Goal: Task Accomplishment & Management: Manage account settings

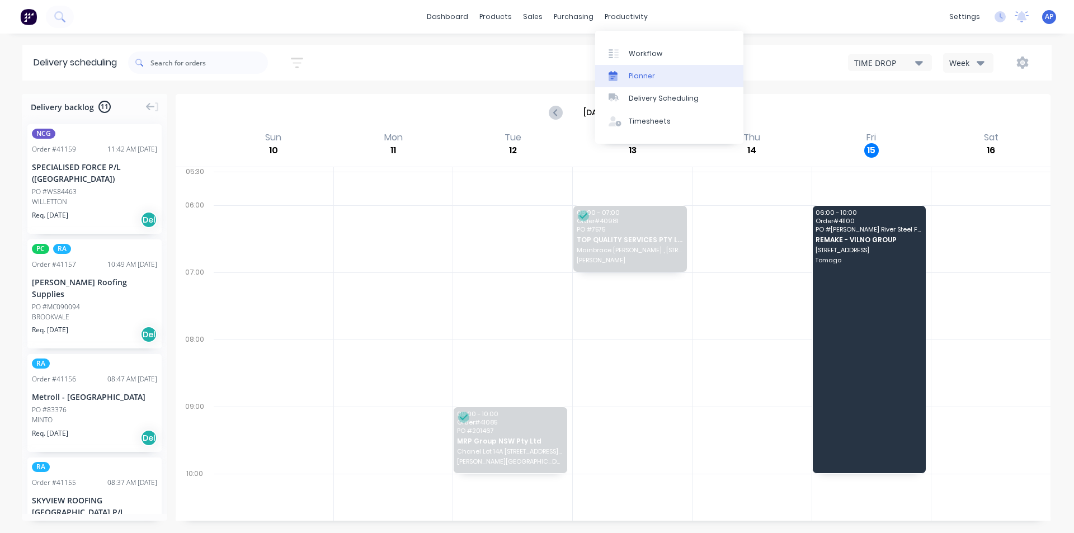
click at [648, 80] on div "Planner" at bounding box center [641, 76] width 26 height 10
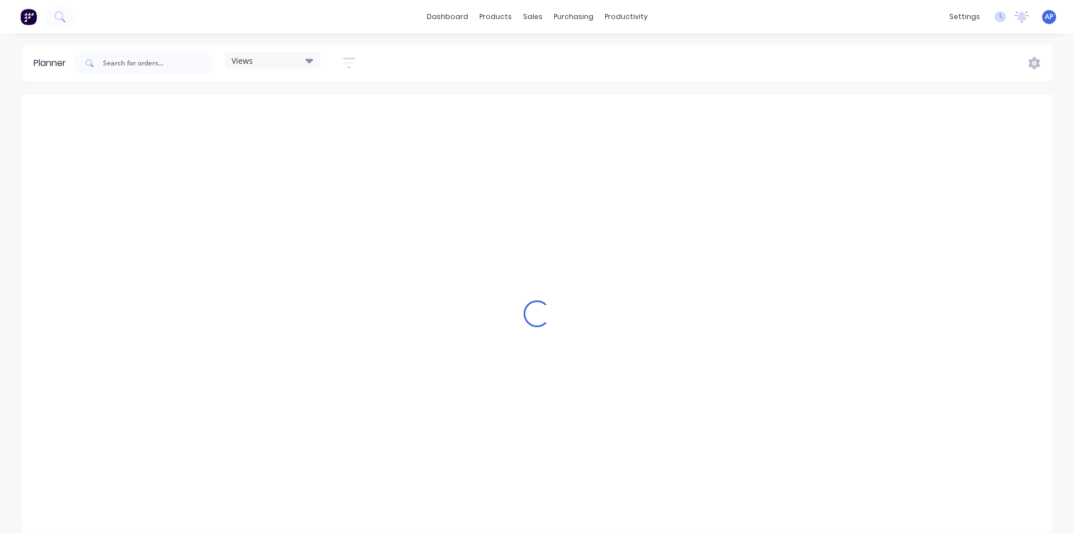
scroll to position [0, 2148]
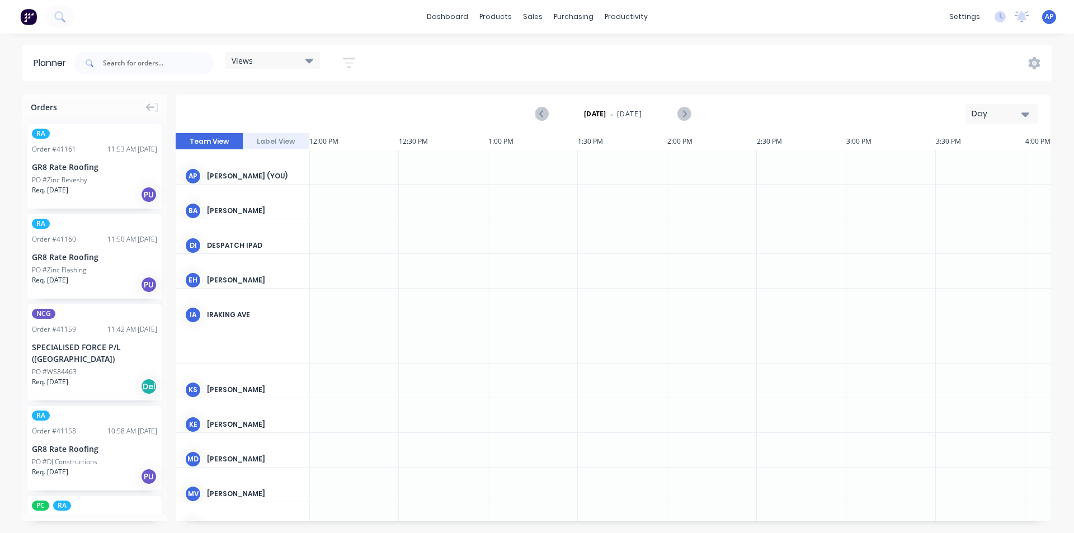
click at [259, 55] on div "Views" at bounding box center [272, 60] width 95 height 17
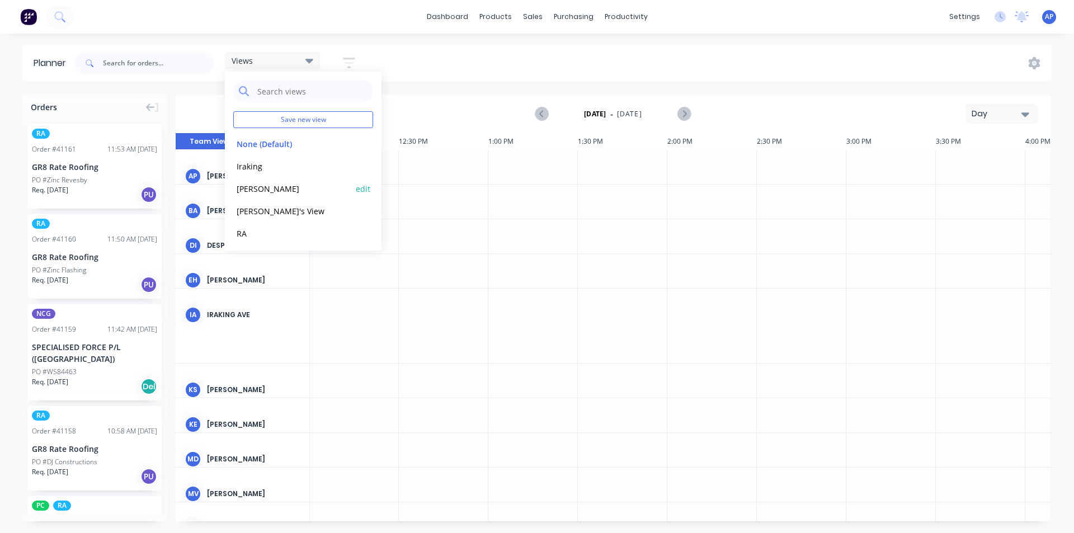
click at [248, 188] on button "[PERSON_NAME]" at bounding box center [292, 188] width 119 height 13
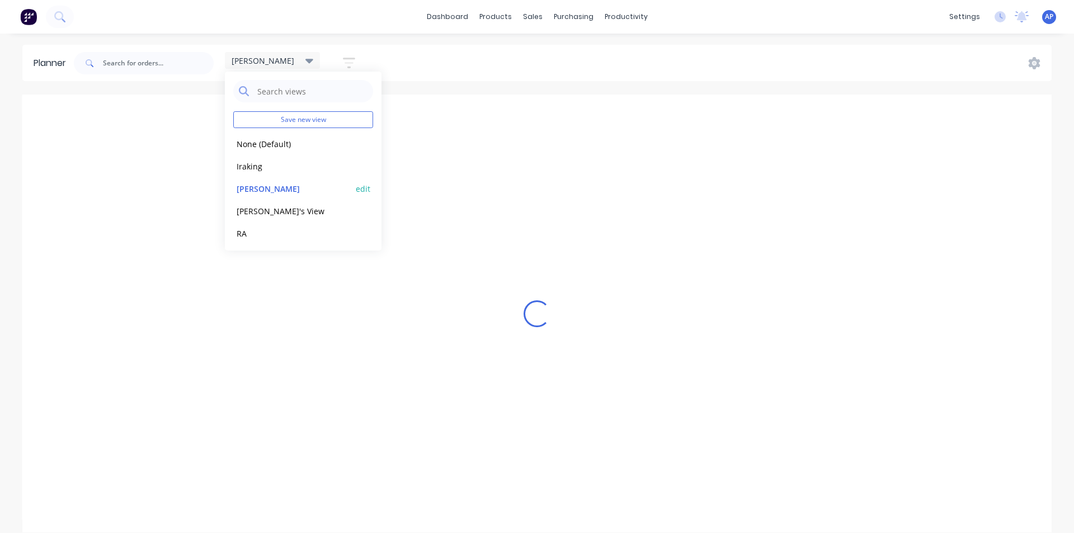
scroll to position [0, 1]
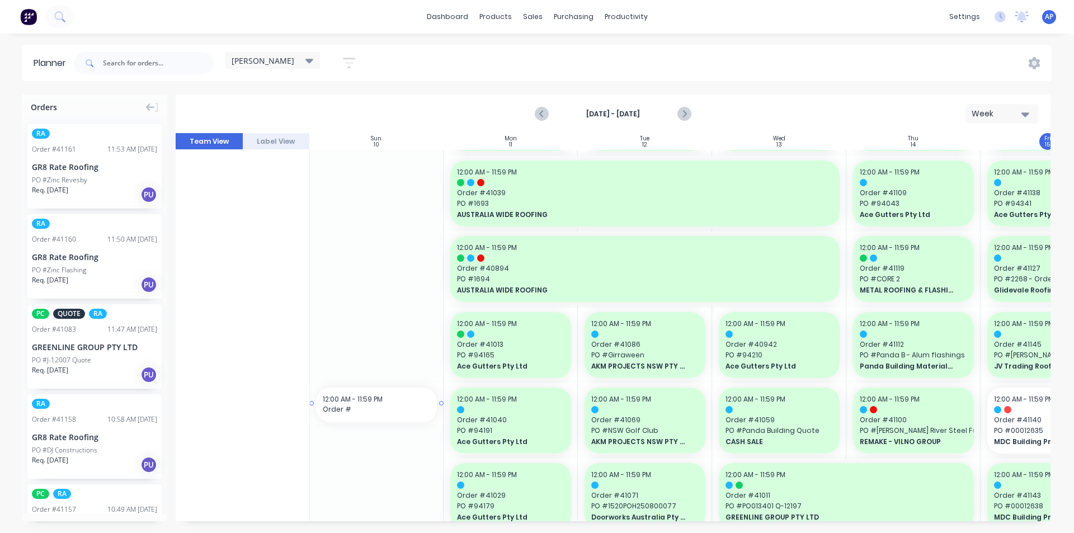
drag, startPoint x: 349, startPoint y: 516, endPoint x: 399, endPoint y: 521, distance: 50.0
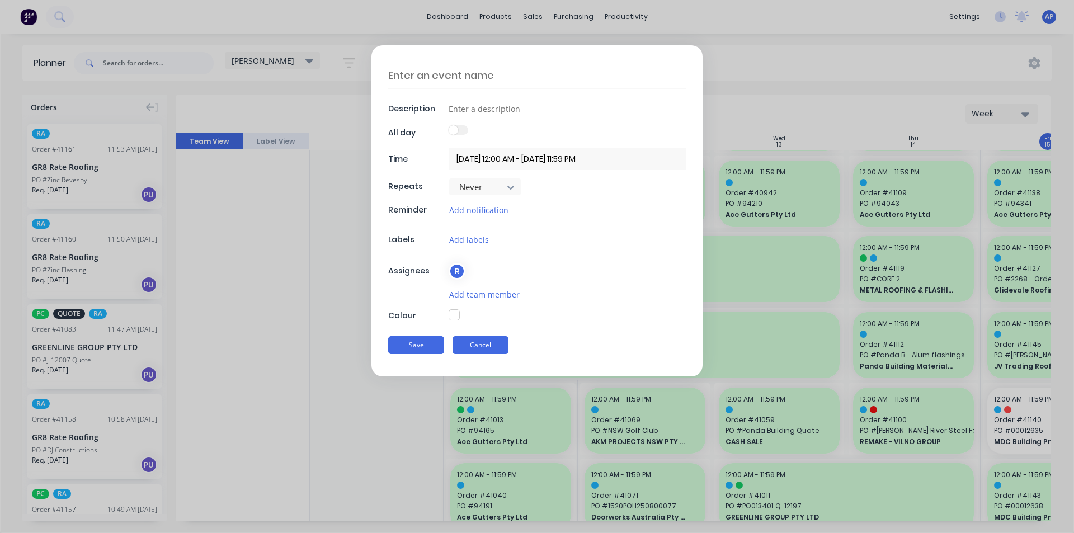
scroll to position [157, 1]
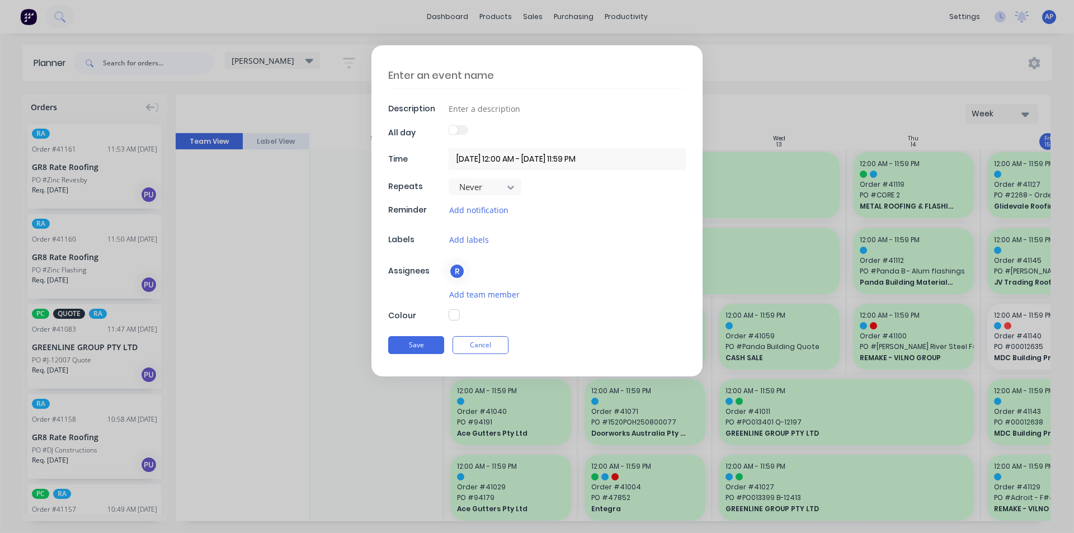
click at [484, 354] on div "Save Cancel" at bounding box center [536, 344] width 297 height 29
click at [482, 337] on button "Cancel" at bounding box center [480, 345] width 56 height 18
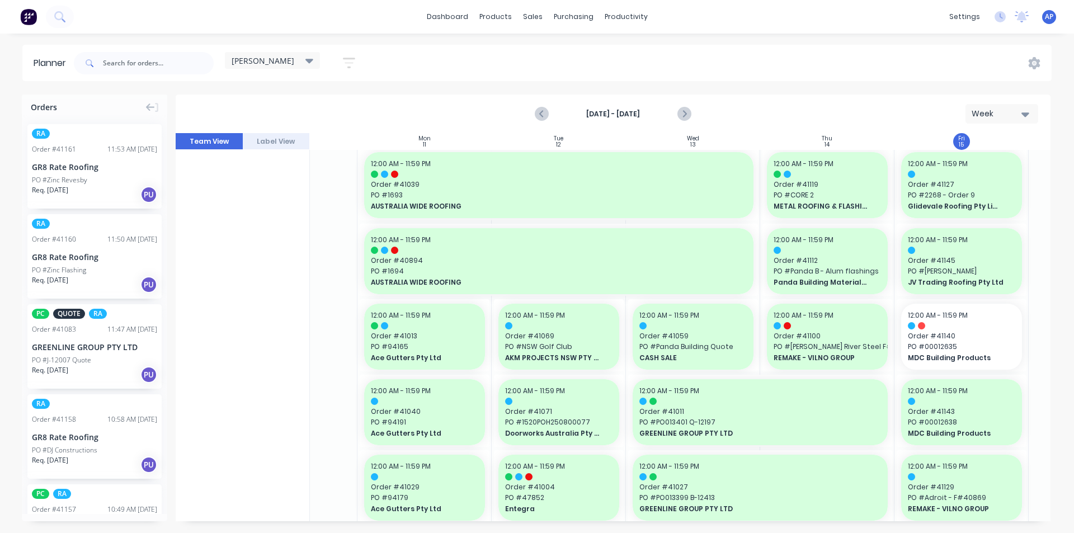
scroll to position [157, 204]
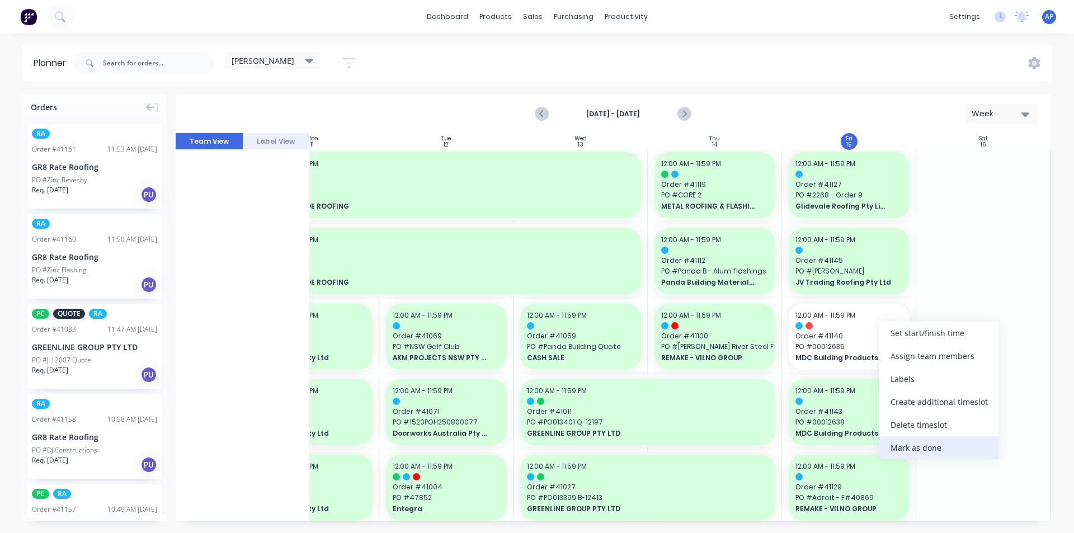
click at [932, 450] on div "Mark as done" at bounding box center [939, 447] width 120 height 23
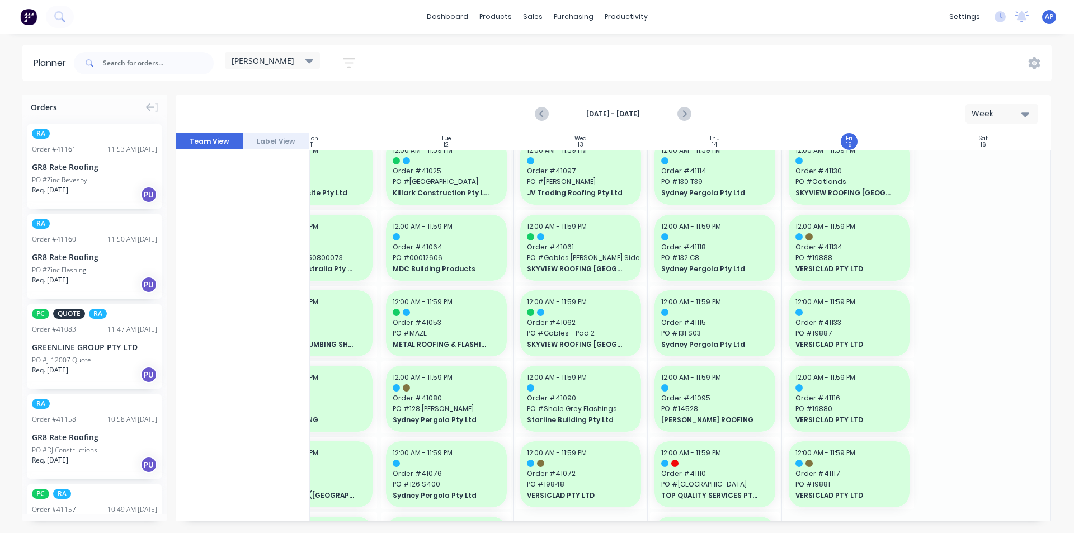
scroll to position [828, 204]
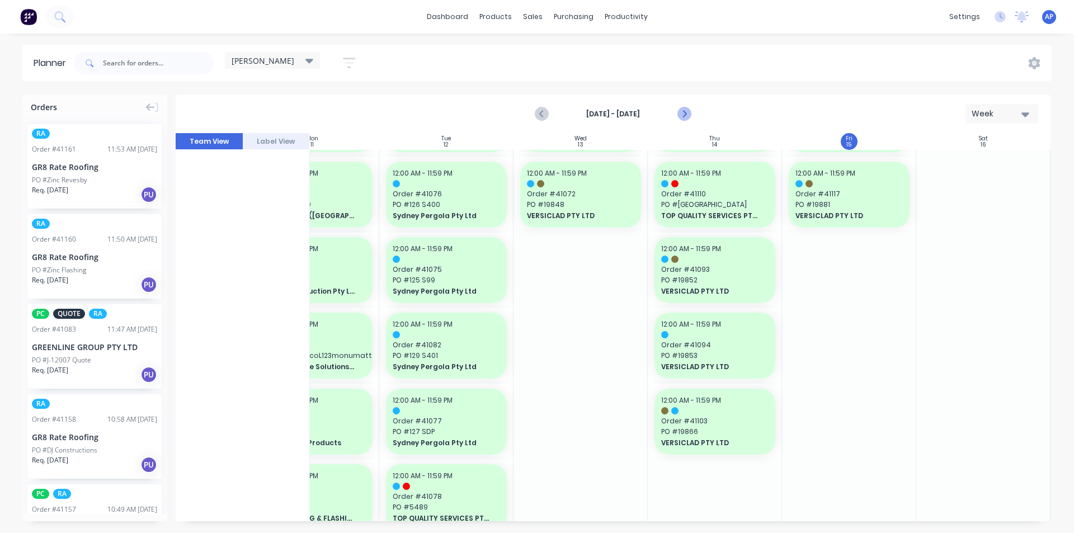
click at [689, 108] on icon "Next page" at bounding box center [683, 113] width 13 height 13
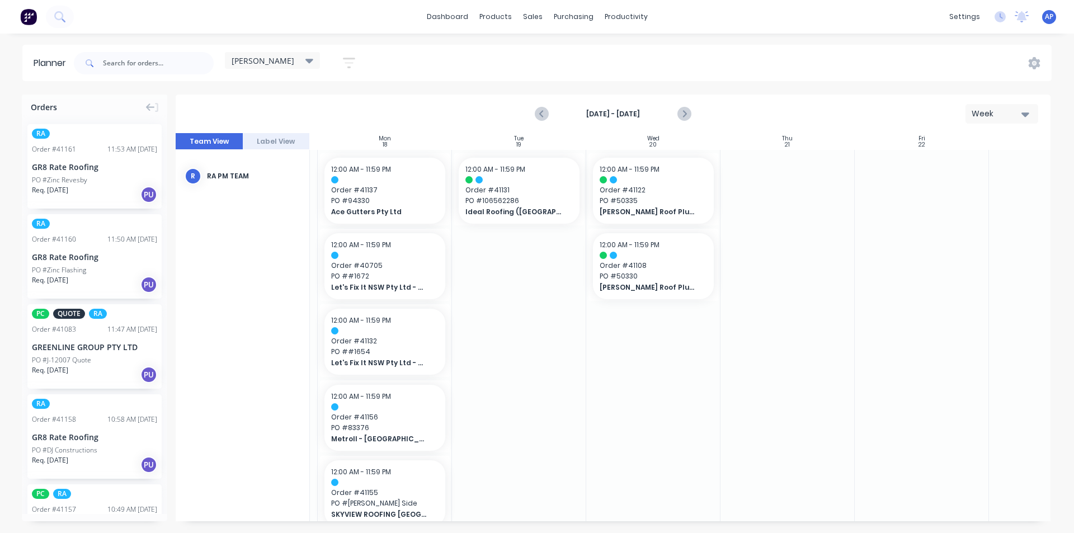
scroll to position [0, 127]
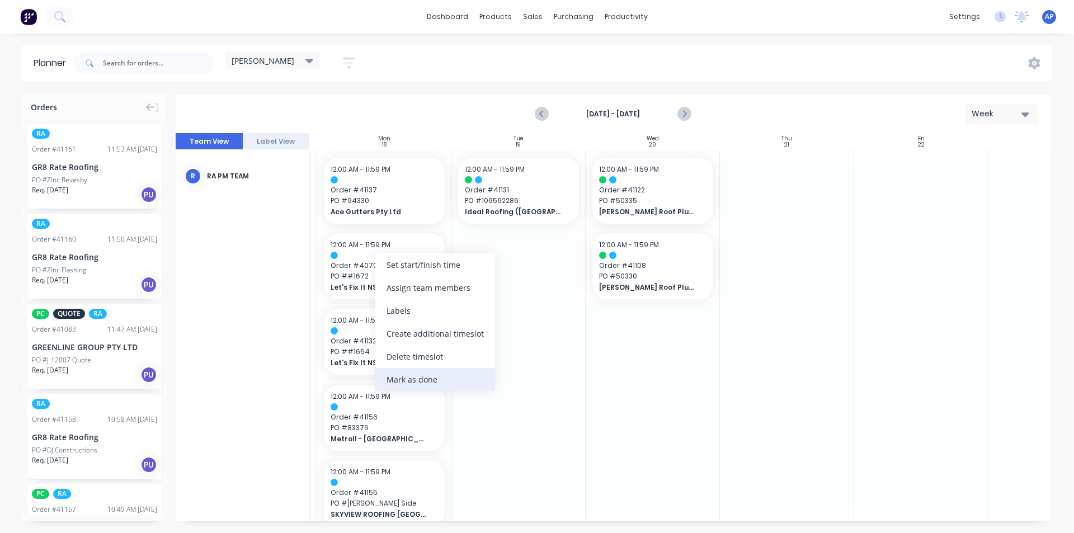
click at [458, 385] on div "Mark as done" at bounding box center [435, 379] width 120 height 23
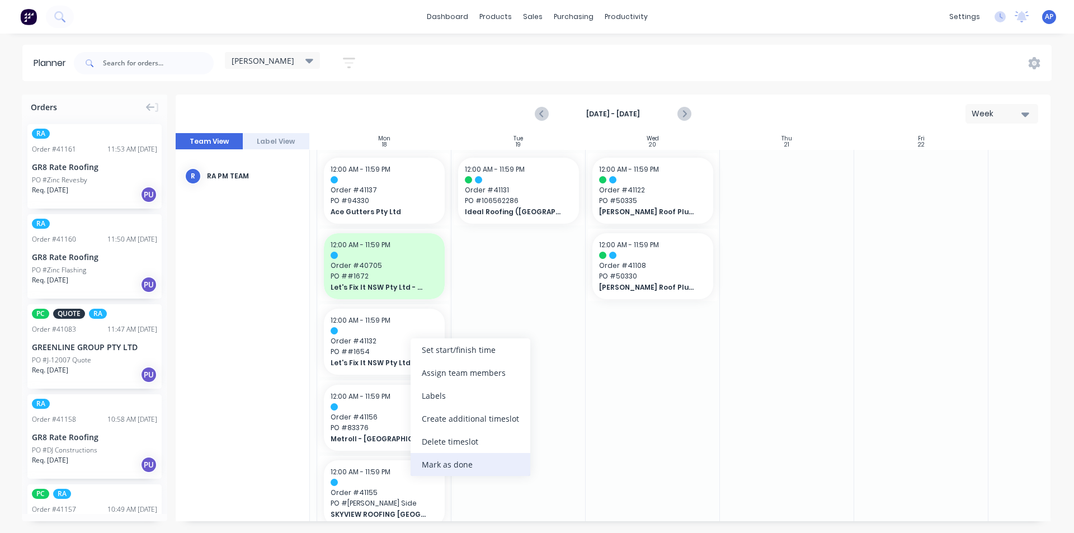
click at [471, 460] on div "Mark as done" at bounding box center [470, 464] width 120 height 23
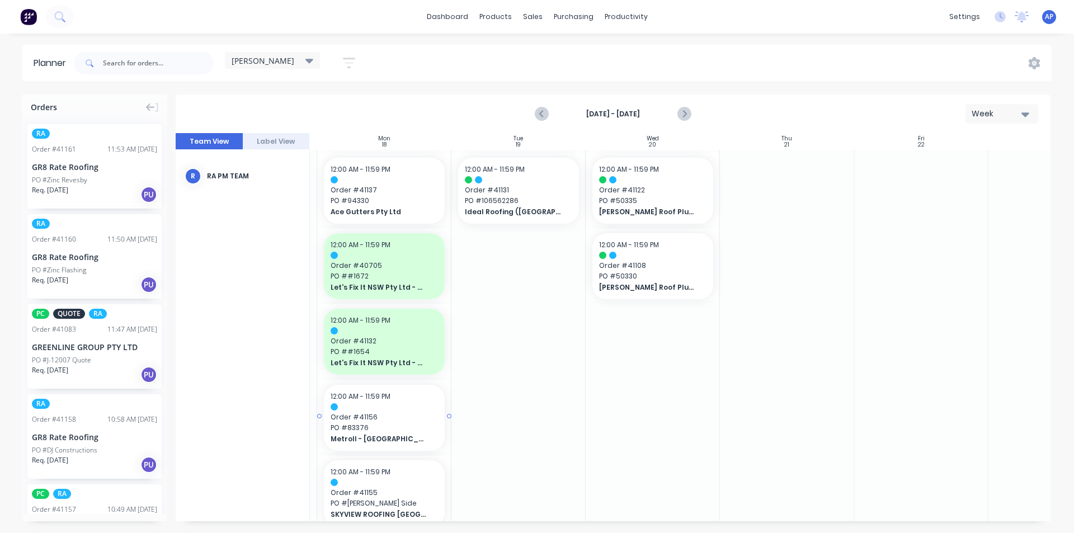
click at [398, 433] on div "12:00 AM - 11:59 PM Order # 41156 PO # 83376 Metroll - [GEOGRAPHIC_DATA]" at bounding box center [384, 418] width 121 height 66
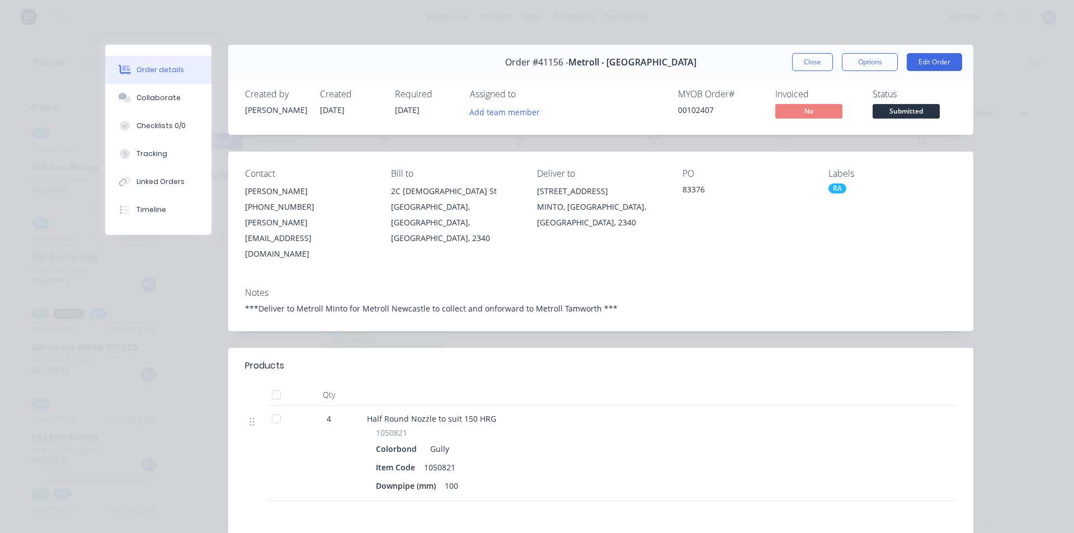
click at [791, 74] on div "Order #41156 - Metroll - Tamworth Close Options Edit Order" at bounding box center [600, 62] width 745 height 35
click at [795, 60] on button "Close" at bounding box center [812, 62] width 41 height 18
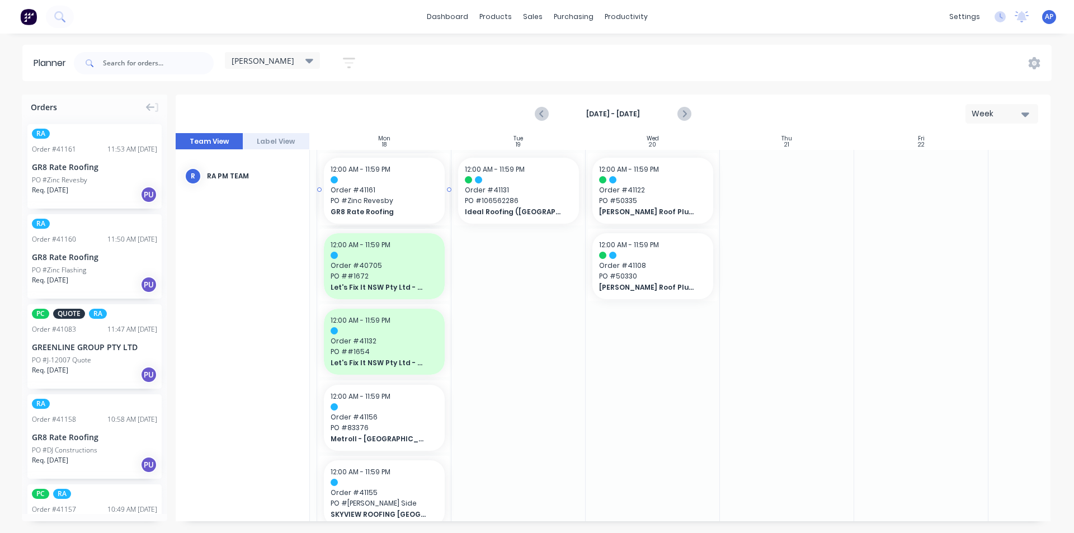
scroll to position [0, 121]
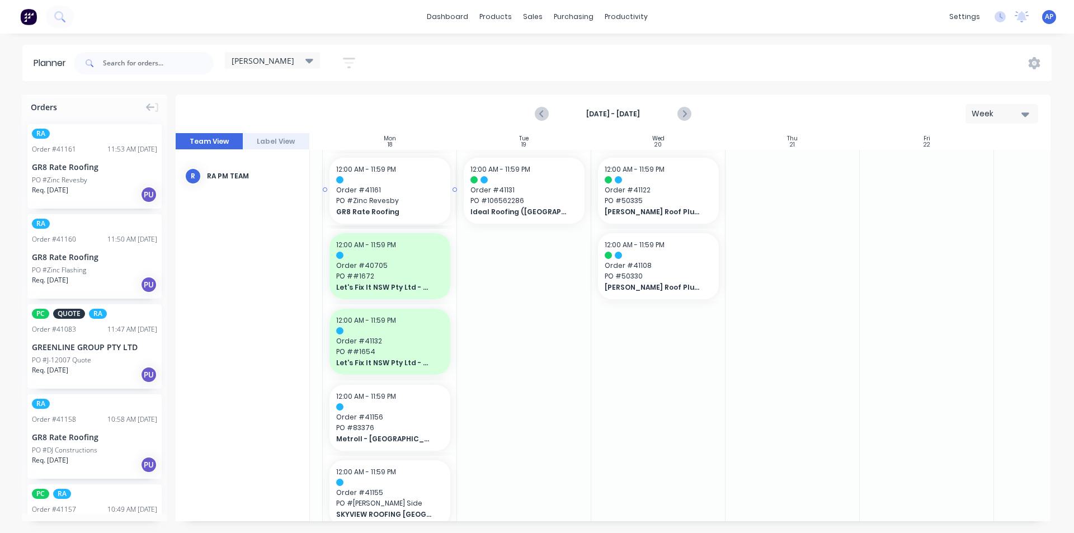
drag, startPoint x: 102, startPoint y: 152, endPoint x: 389, endPoint y: 212, distance: 293.8
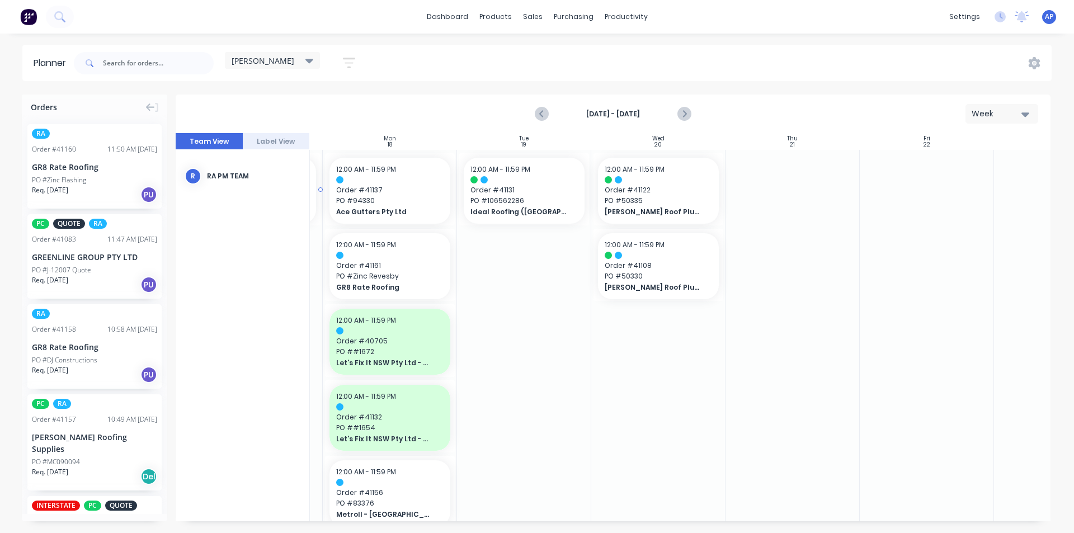
scroll to position [0, 116]
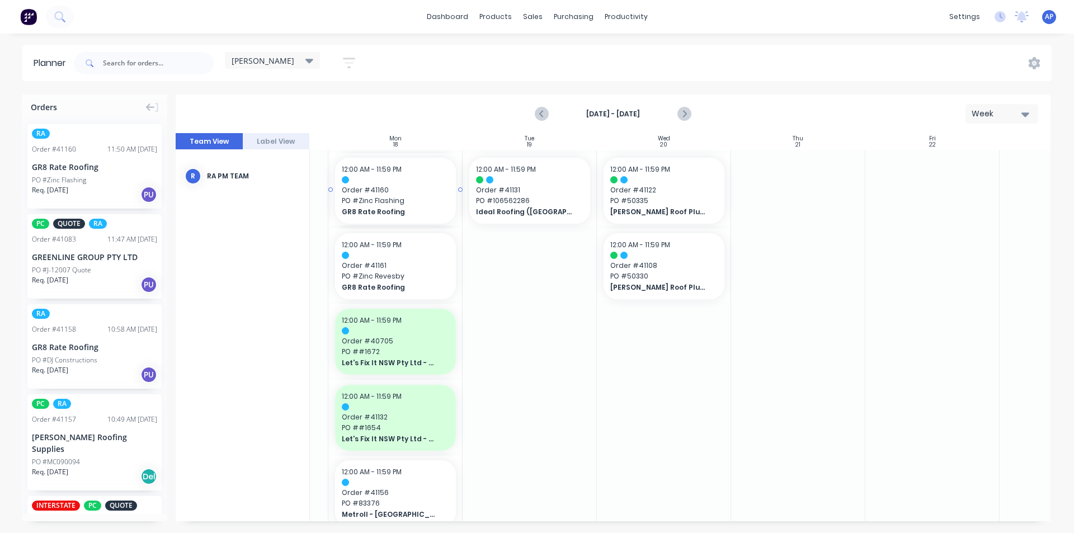
drag, startPoint x: 97, startPoint y: 165, endPoint x: 370, endPoint y: 191, distance: 274.7
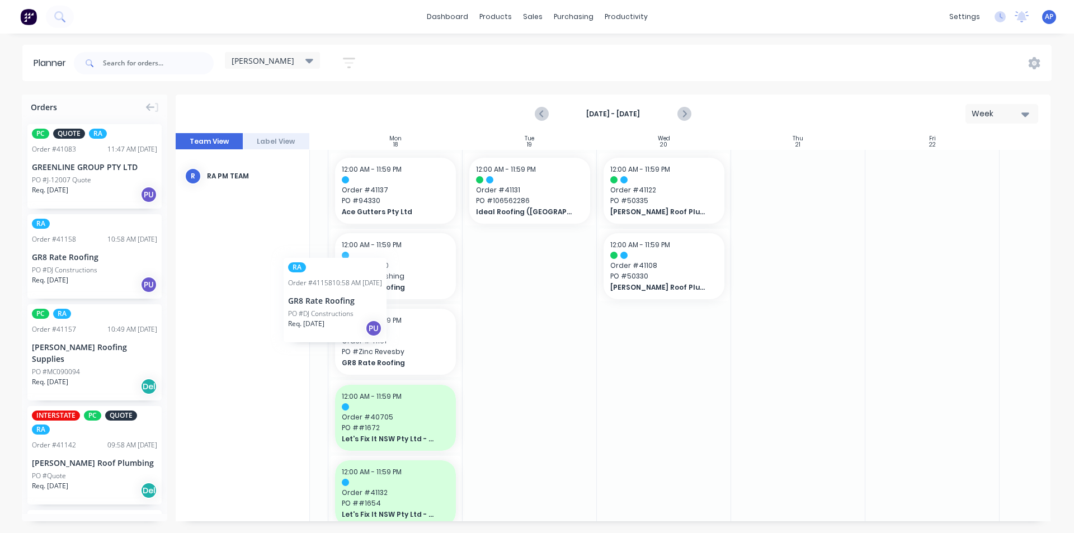
scroll to position [0, 110]
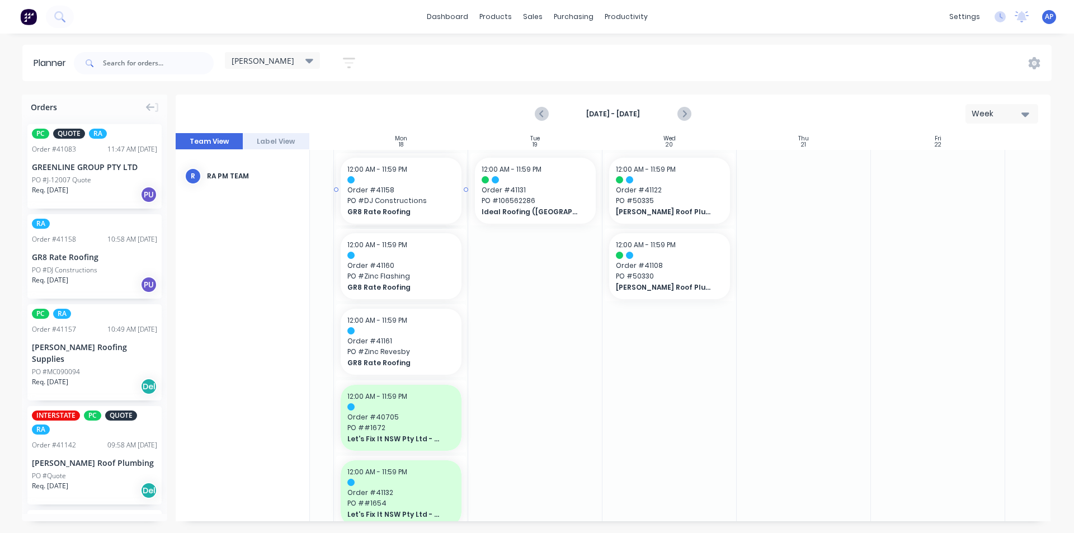
drag, startPoint x: 96, startPoint y: 264, endPoint x: 364, endPoint y: 257, distance: 268.5
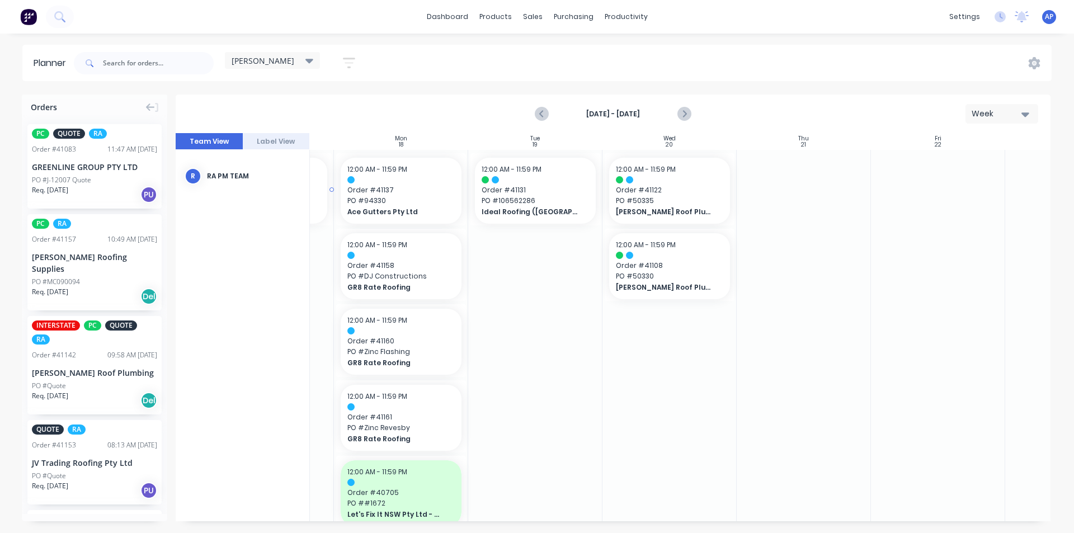
scroll to position [0, 99]
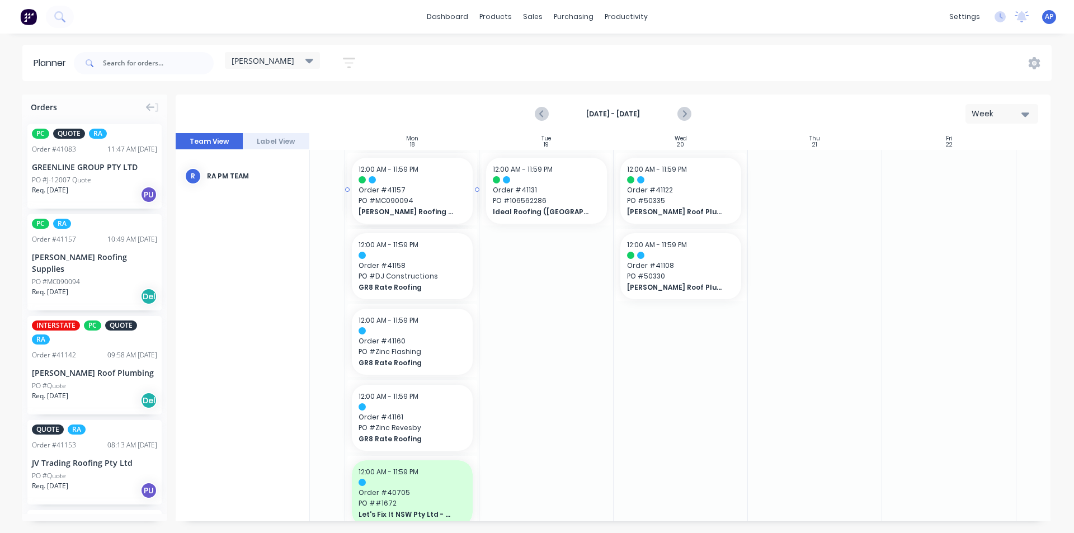
drag, startPoint x: 92, startPoint y: 258, endPoint x: 371, endPoint y: 256, distance: 279.0
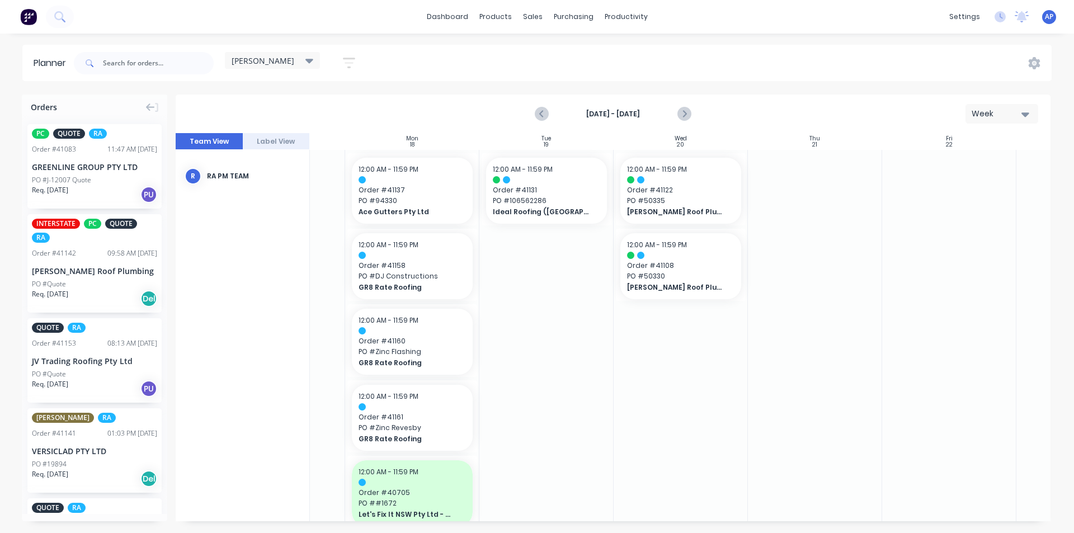
drag, startPoint x: 991, startPoint y: 362, endPoint x: 990, endPoint y: 356, distance: 6.2
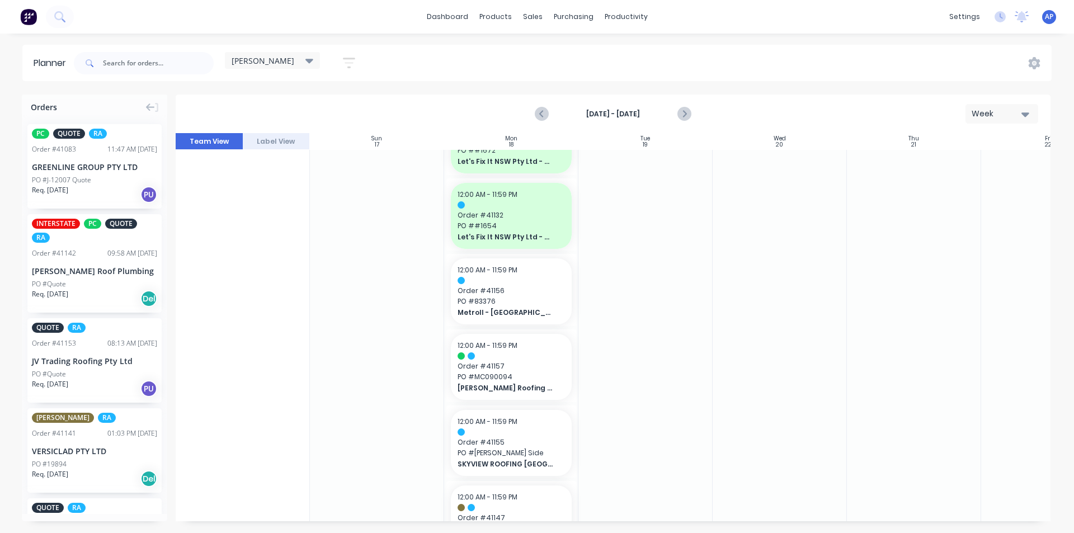
scroll to position [391, 0]
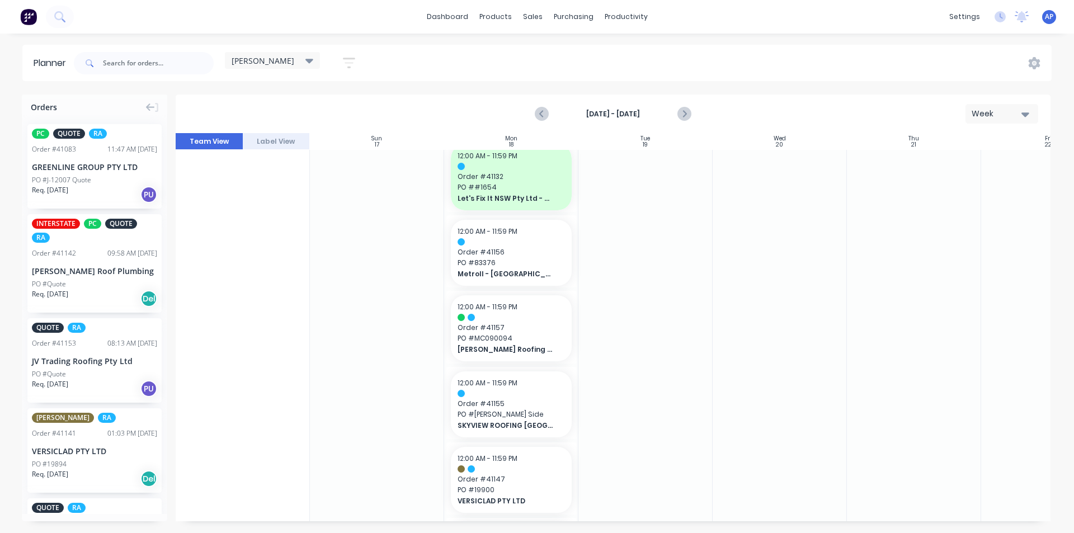
click at [707, 311] on div at bounding box center [645, 215] width 134 height 915
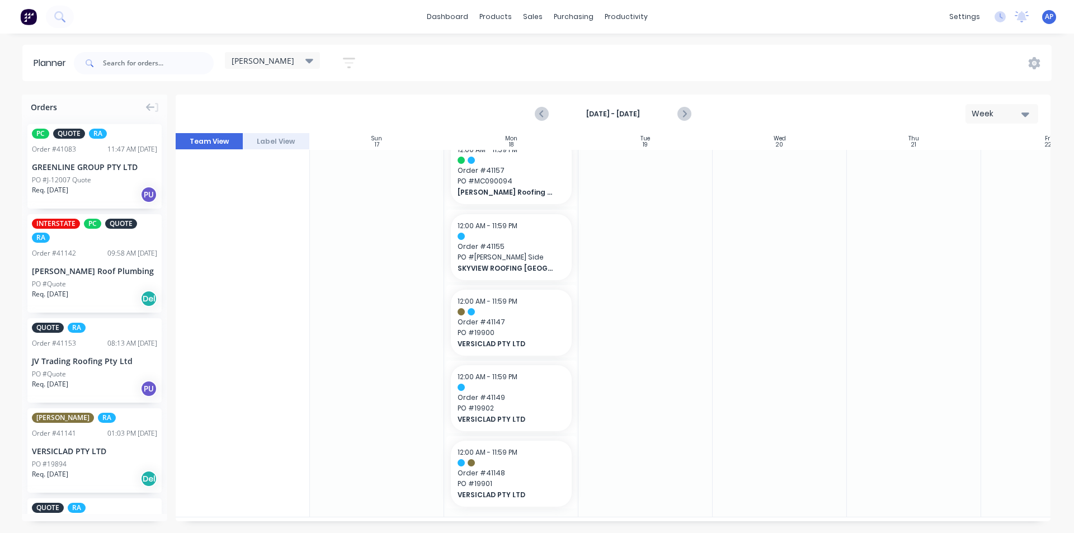
scroll to position [557, 0]
click at [1043, 483] on div at bounding box center [1048, 54] width 134 height 915
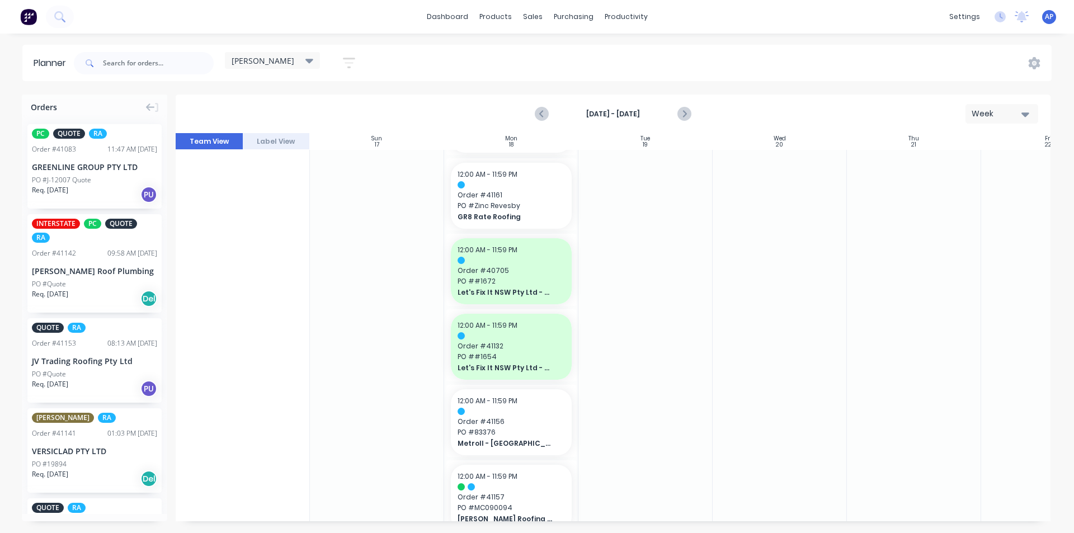
scroll to position [0, 0]
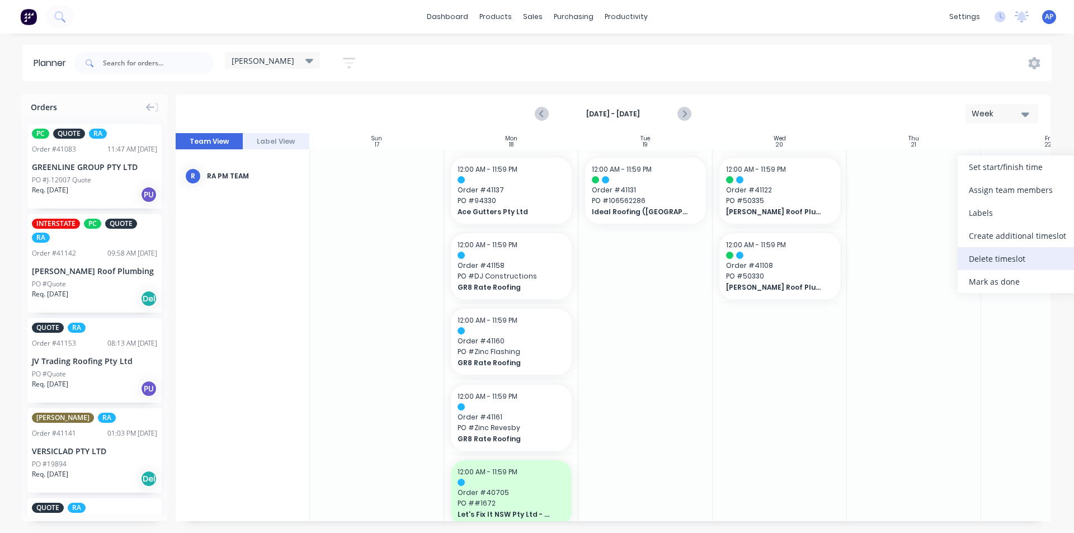
click at [990, 254] on div "Delete timeslot" at bounding box center [1017, 258] width 120 height 23
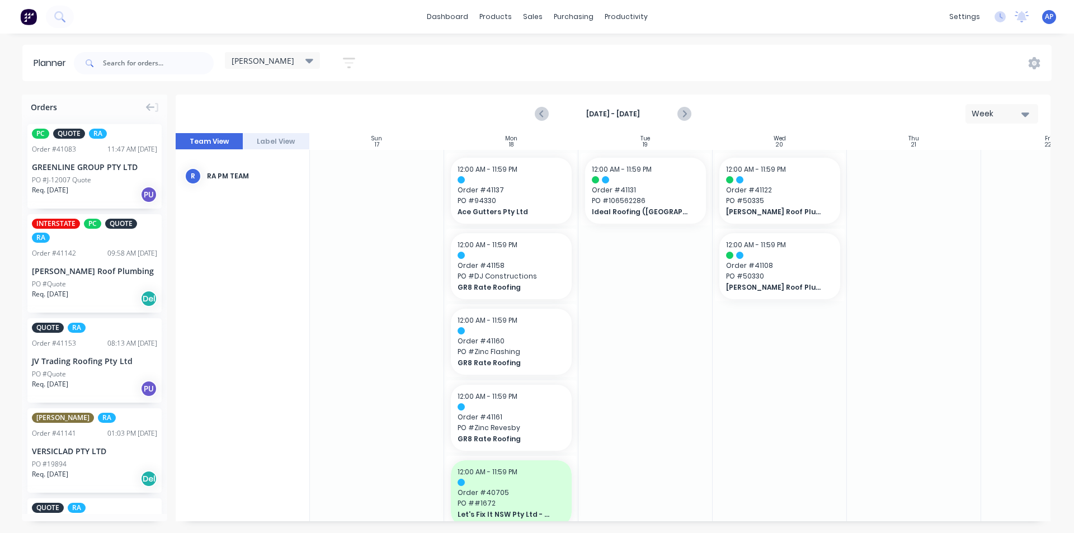
click at [649, 106] on link "Delivery Scheduling" at bounding box center [669, 98] width 148 height 22
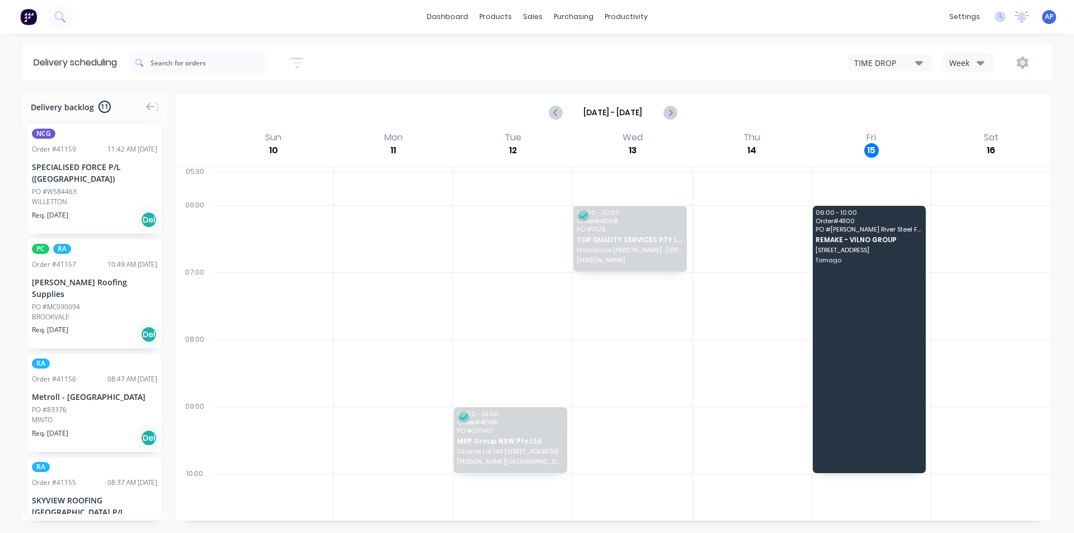
click at [980, 66] on icon "button" at bounding box center [980, 62] width 8 height 12
click at [971, 114] on div "Vehicle" at bounding box center [998, 114] width 111 height 22
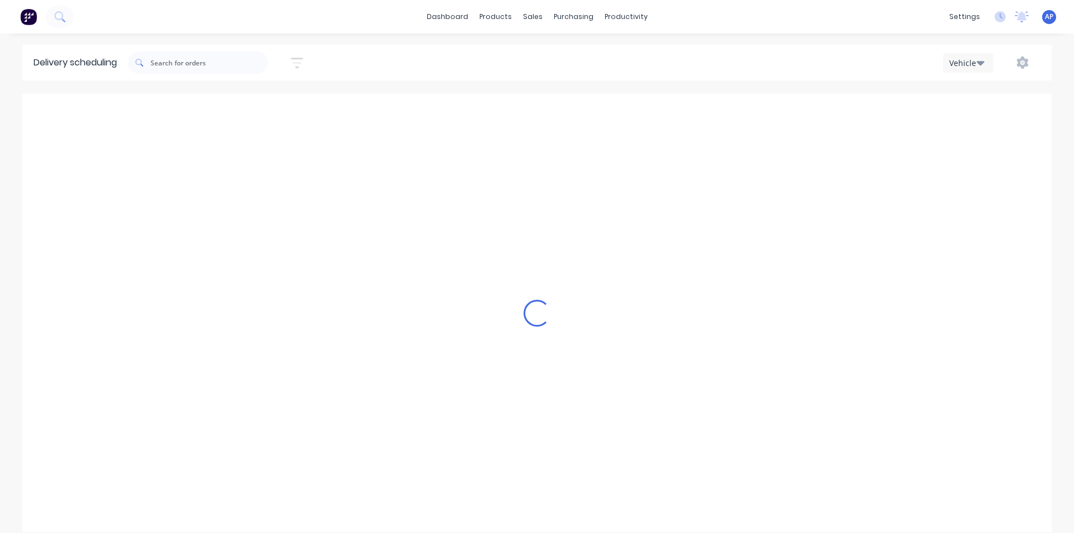
scroll to position [0, 1]
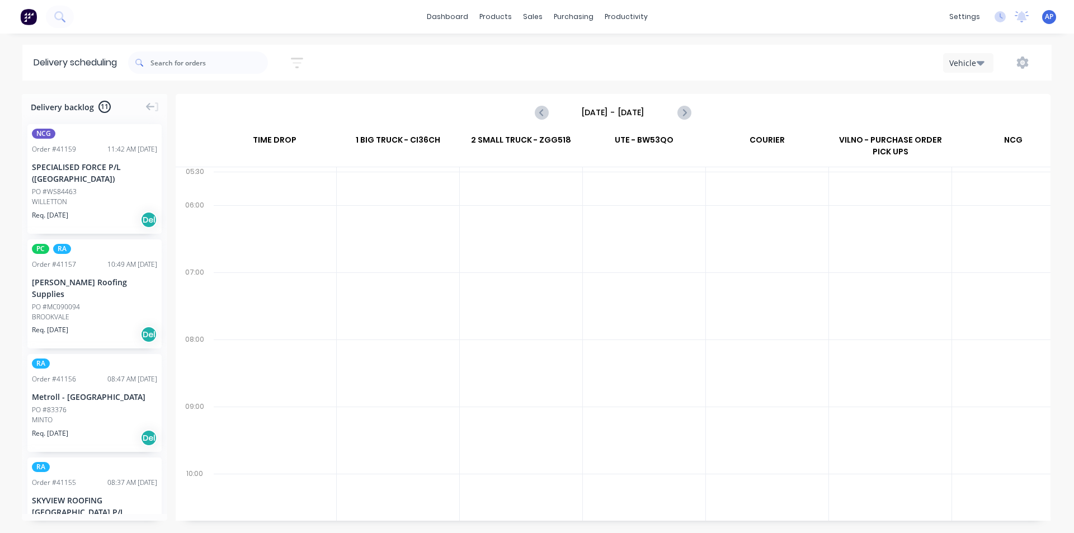
click at [658, 114] on input "[DATE] - [DATE]" at bounding box center [612, 112] width 111 height 17
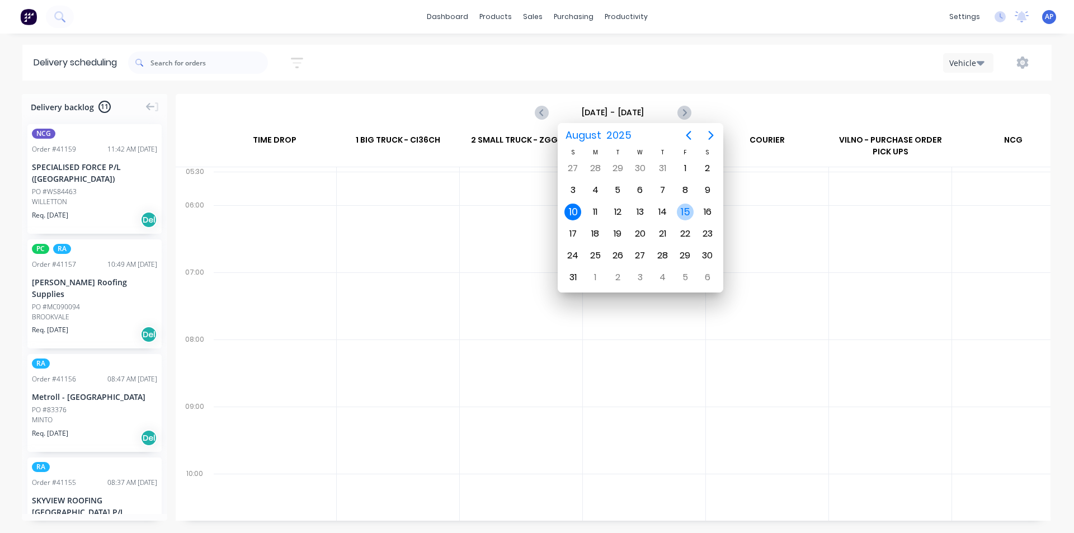
click at [689, 211] on div "15" at bounding box center [685, 212] width 17 height 17
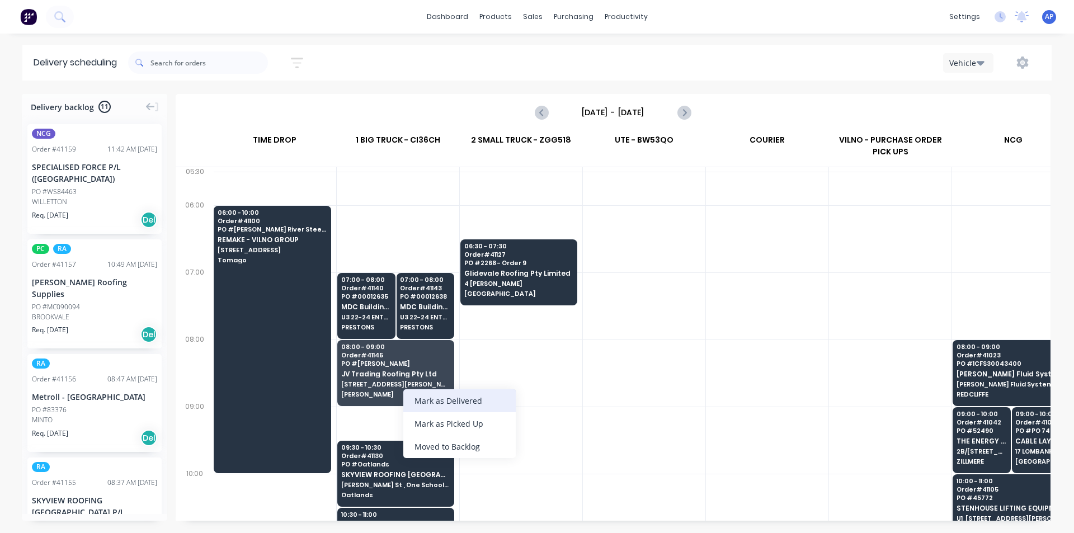
click at [489, 403] on div "Mark as Delivered" at bounding box center [459, 400] width 112 height 23
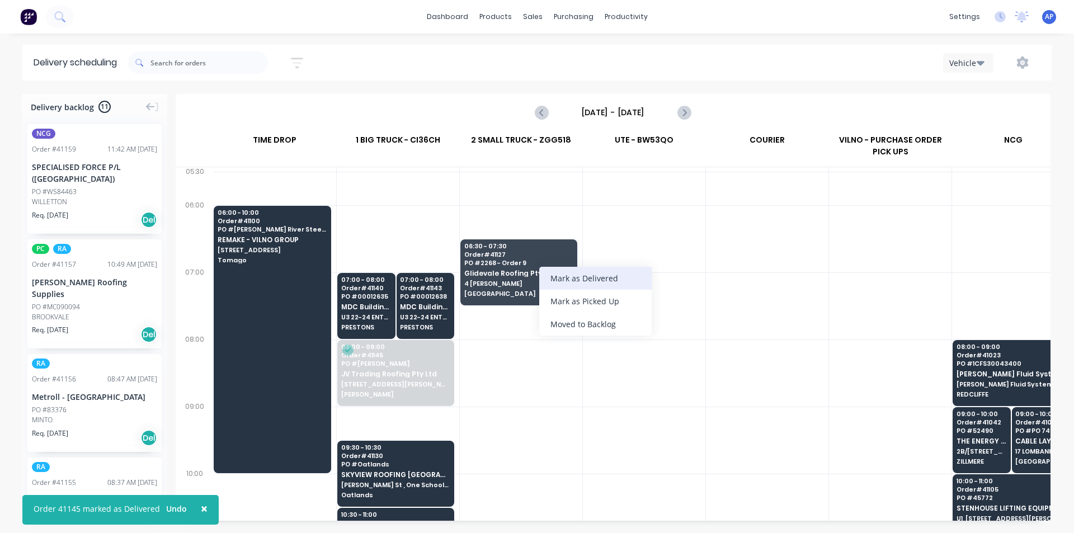
click at [608, 280] on div "Mark as Delivered" at bounding box center [595, 278] width 112 height 23
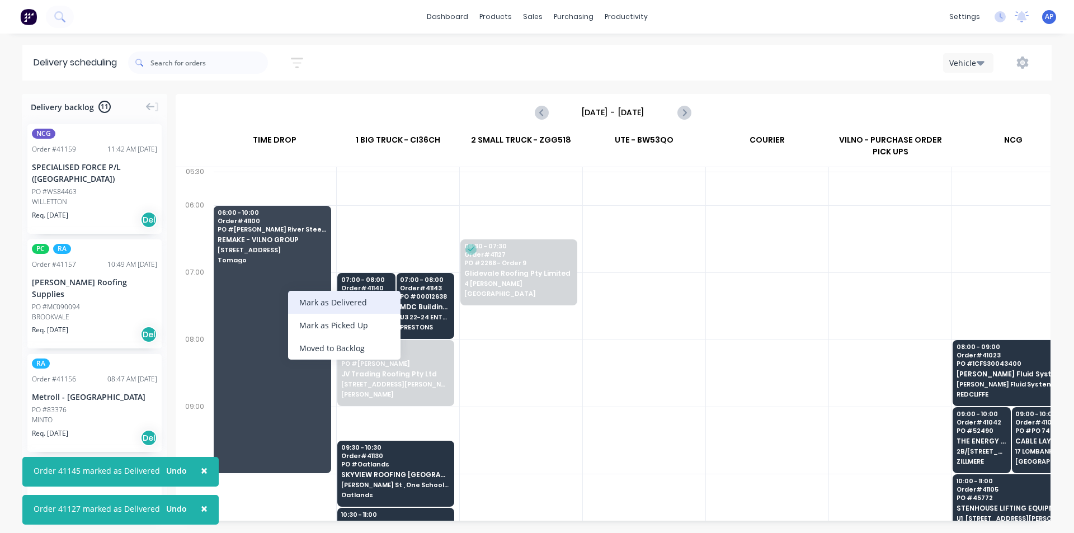
click at [379, 299] on div "Mark as Delivered" at bounding box center [344, 302] width 112 height 23
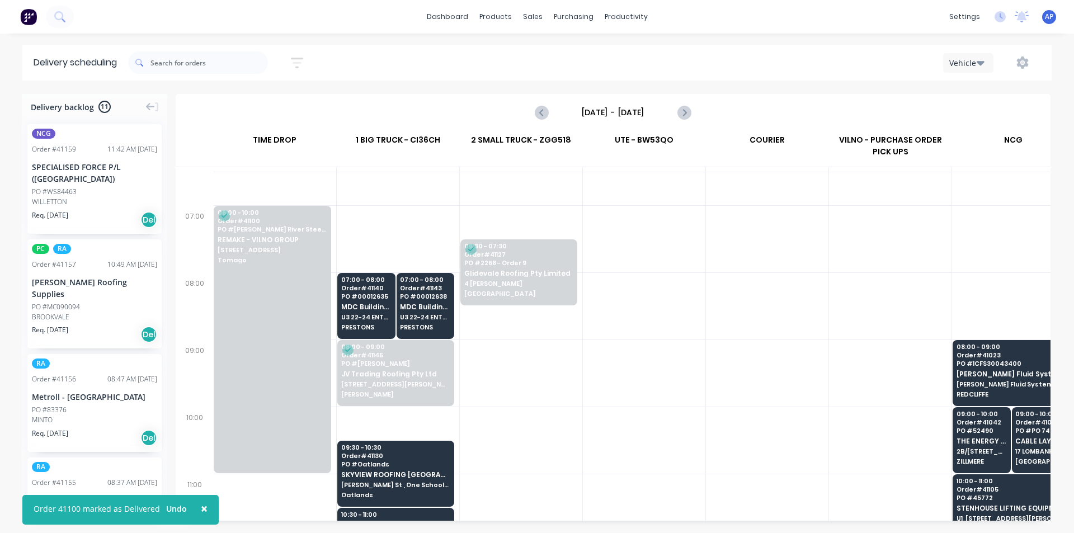
scroll to position [56, 1]
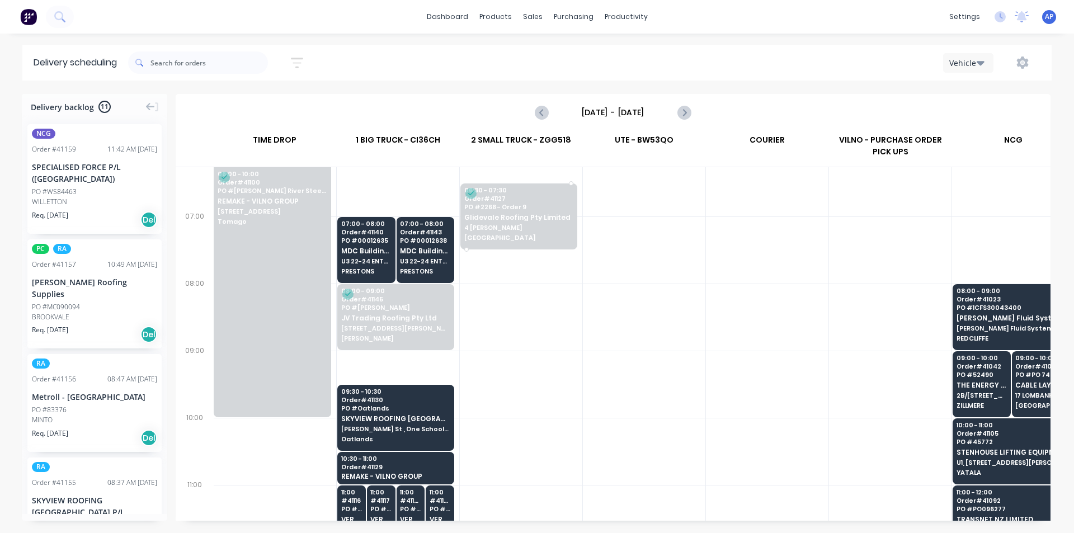
click at [507, 218] on span "Glidevale Roofing Pty Limited" at bounding box center [518, 217] width 108 height 7
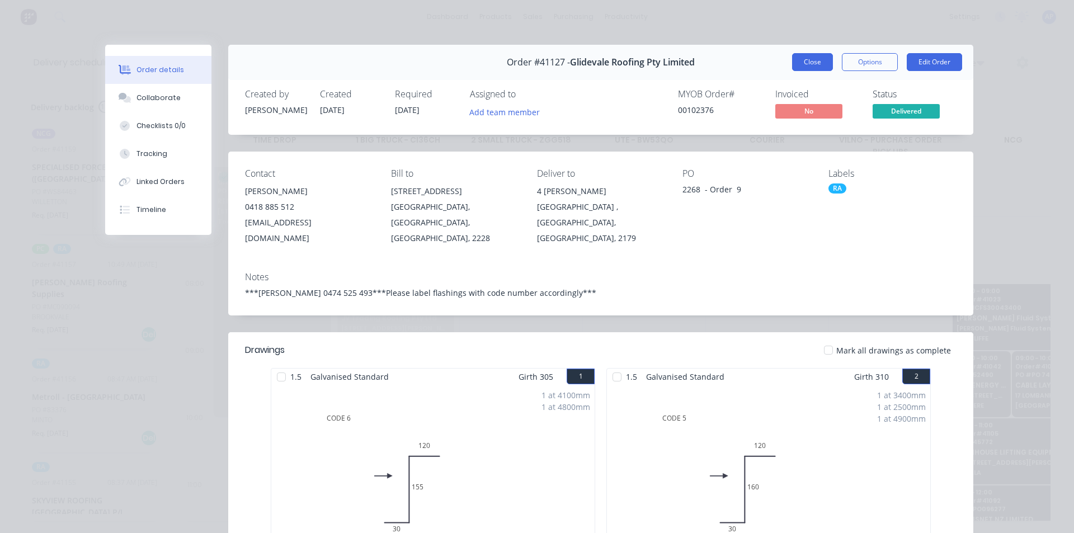
click at [807, 64] on button "Close" at bounding box center [812, 62] width 41 height 18
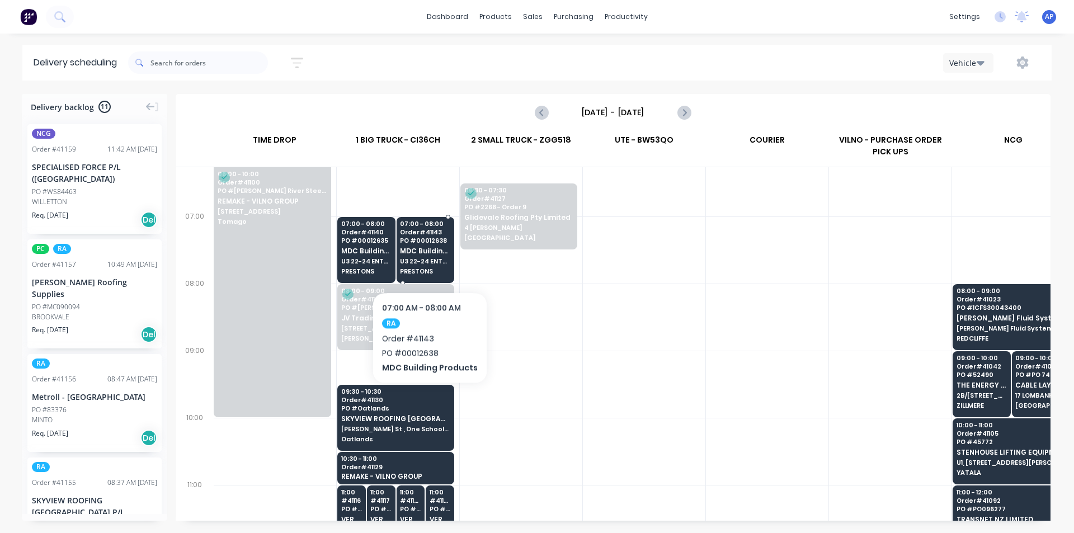
click at [427, 258] on span "U3 22-24 ENTERPRISE CRT" at bounding box center [425, 261] width 50 height 7
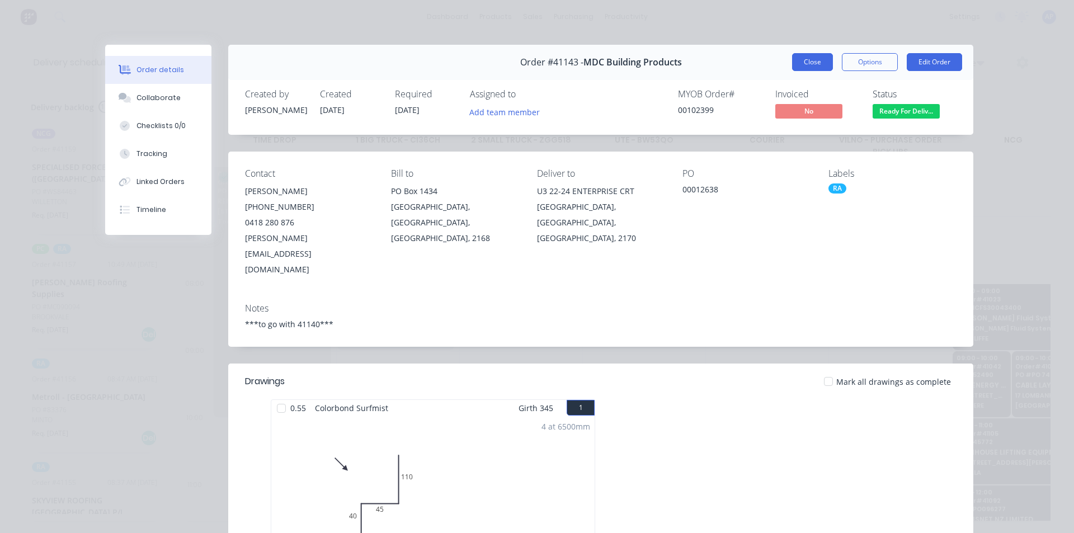
click at [805, 68] on button "Close" at bounding box center [812, 62] width 41 height 18
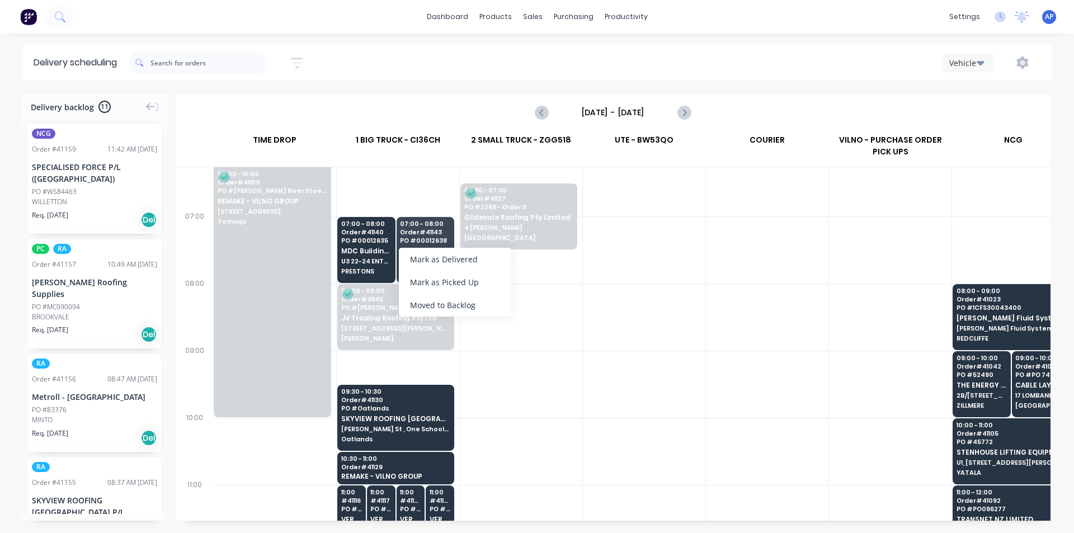
click at [778, 257] on div at bounding box center [767, 249] width 122 height 67
click at [680, 113] on icon "Next page" at bounding box center [683, 112] width 13 height 13
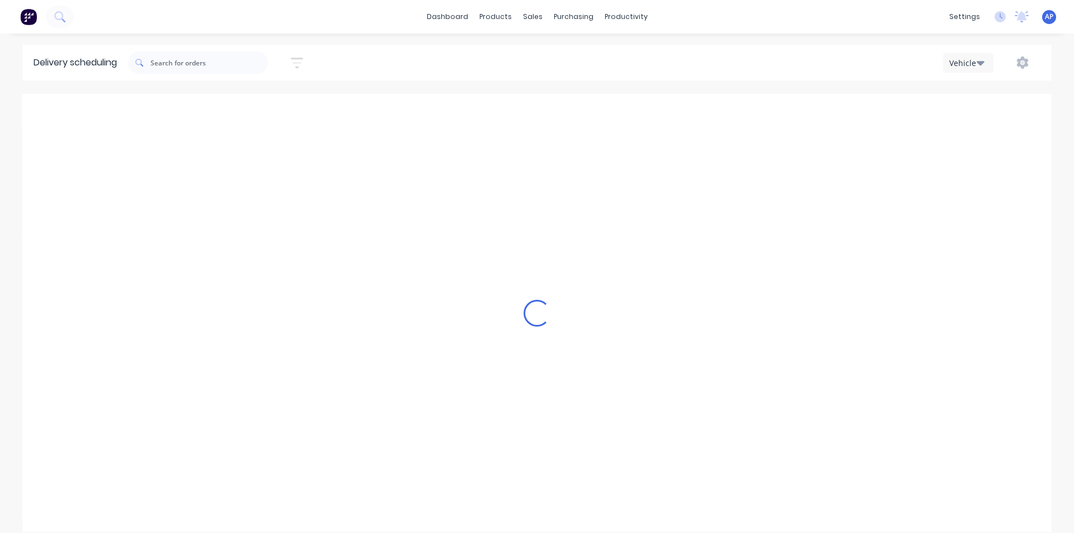
scroll to position [0, 1]
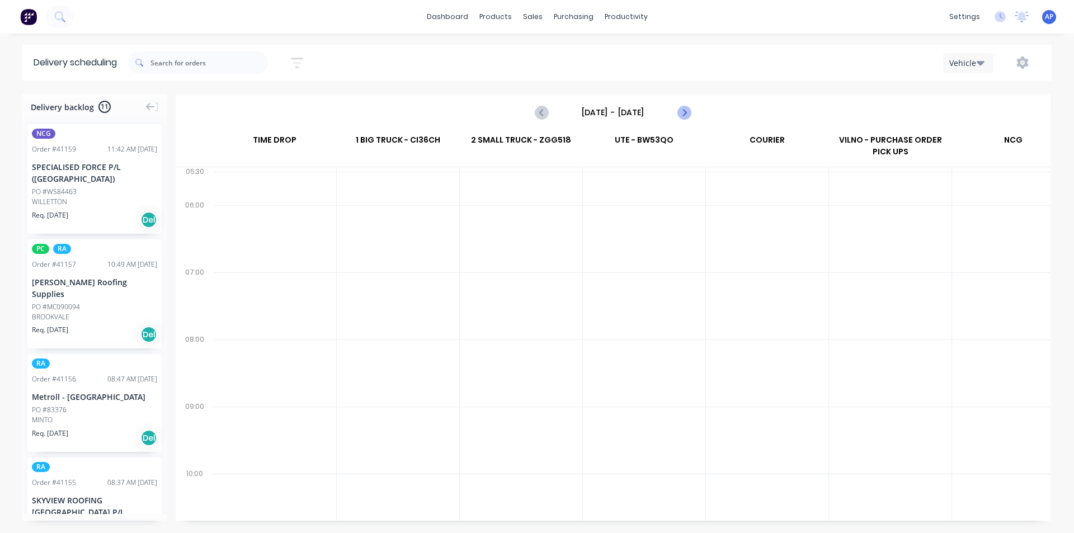
click at [680, 113] on icon "Next page" at bounding box center [683, 112] width 13 height 13
click at [695, 114] on div "[DATE] - [DATE]" at bounding box center [613, 112] width 872 height 35
click at [693, 115] on button "Next page" at bounding box center [683, 112] width 22 height 22
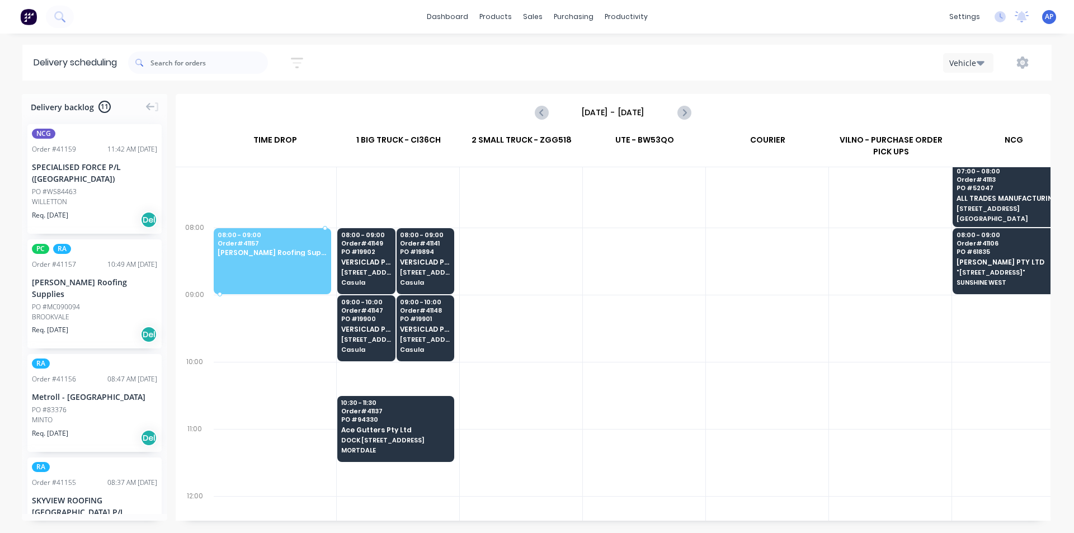
scroll to position [112, 0]
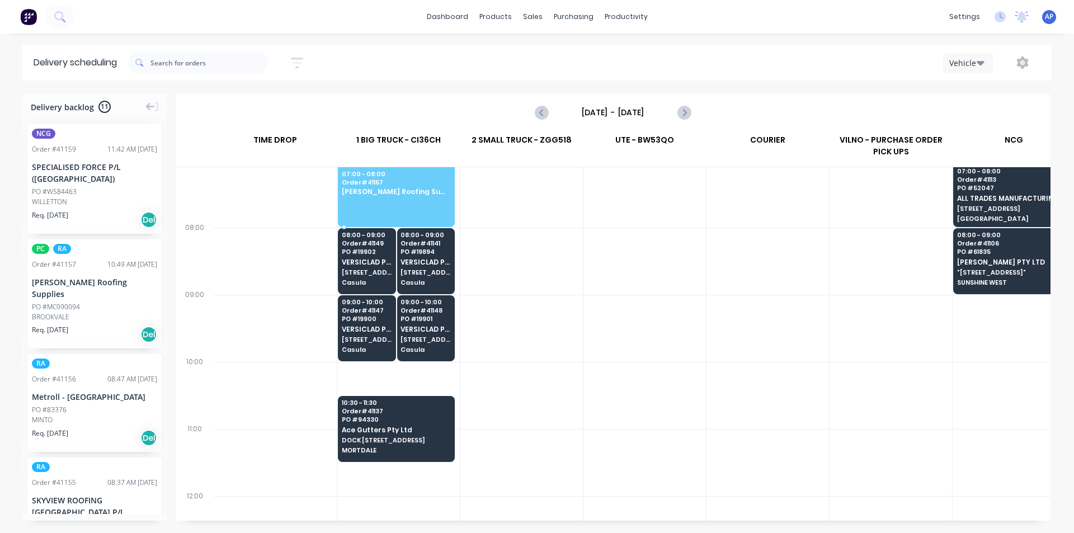
drag, startPoint x: 96, startPoint y: 252, endPoint x: 431, endPoint y: 192, distance: 340.2
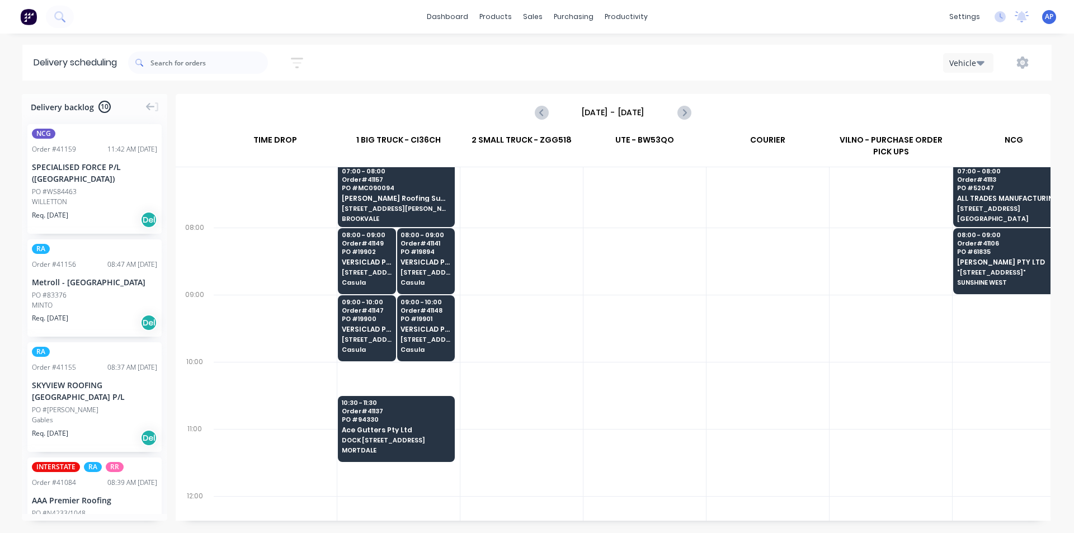
scroll to position [0, 0]
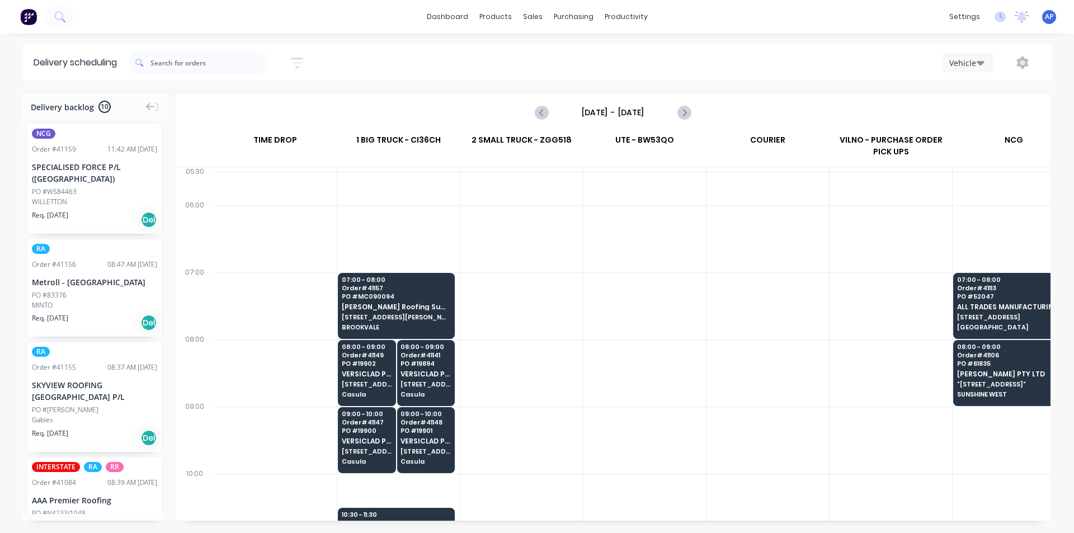
click at [93, 290] on div "PO #83376" at bounding box center [94, 295] width 125 height 10
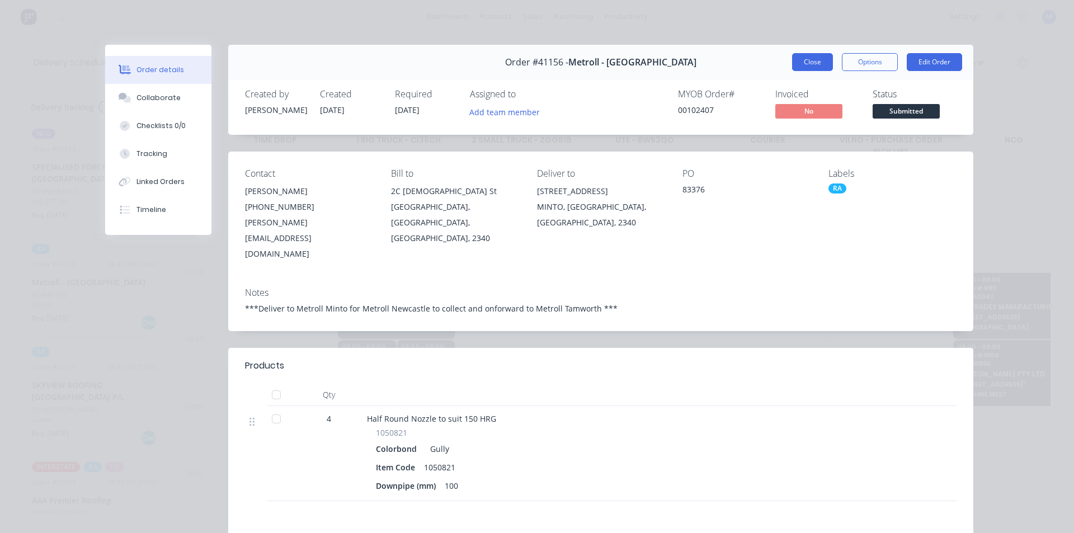
click at [807, 59] on button "Close" at bounding box center [812, 62] width 41 height 18
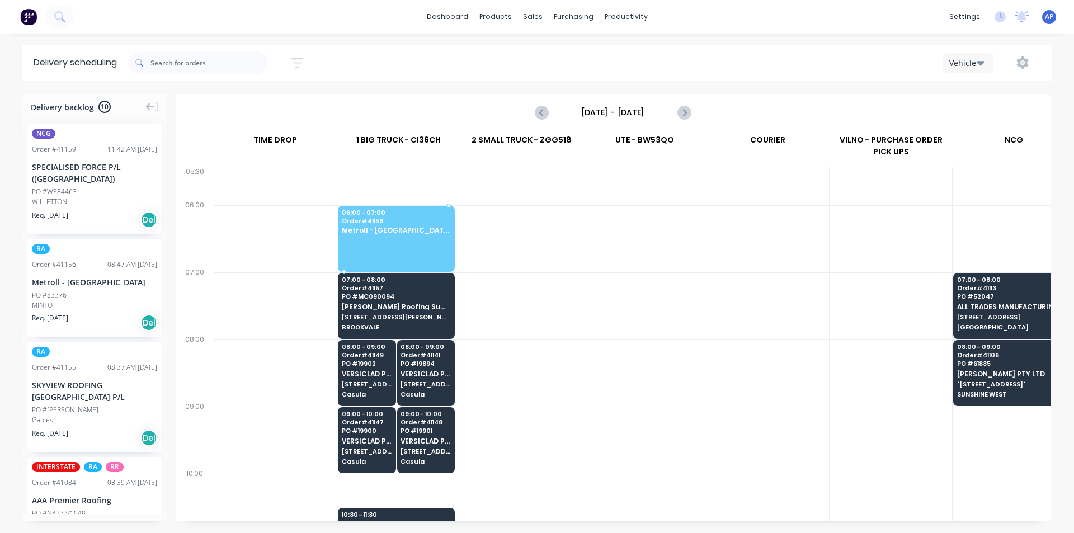
drag, startPoint x: 83, startPoint y: 285, endPoint x: 386, endPoint y: 224, distance: 309.1
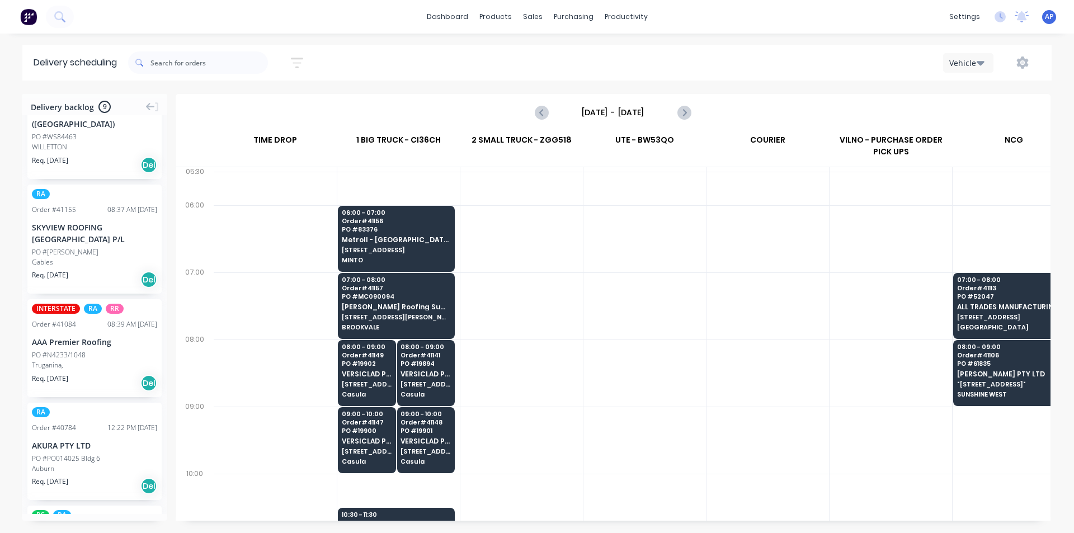
scroll to position [56, 0]
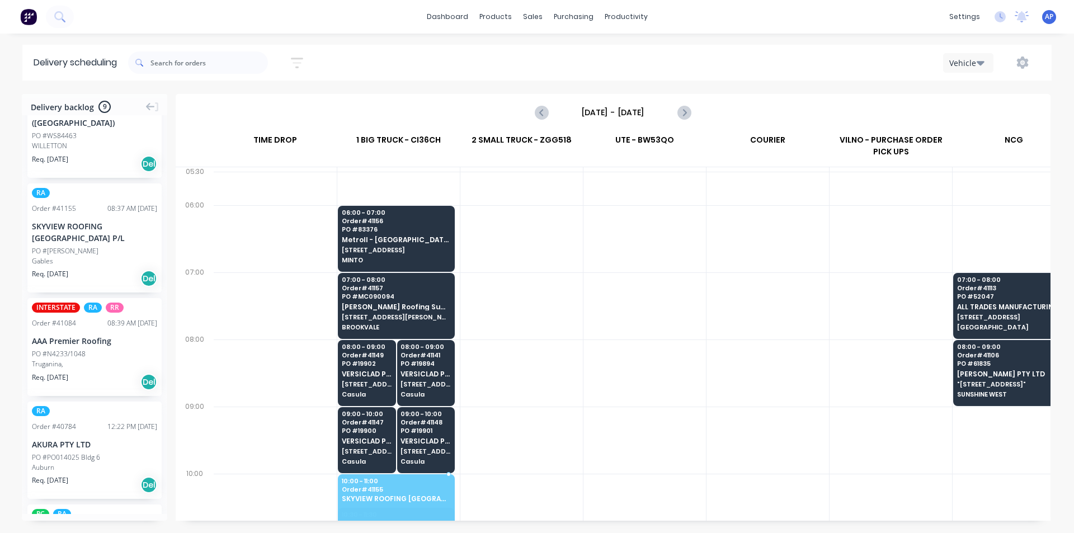
drag, startPoint x: 93, startPoint y: 243, endPoint x: 387, endPoint y: 482, distance: 379.6
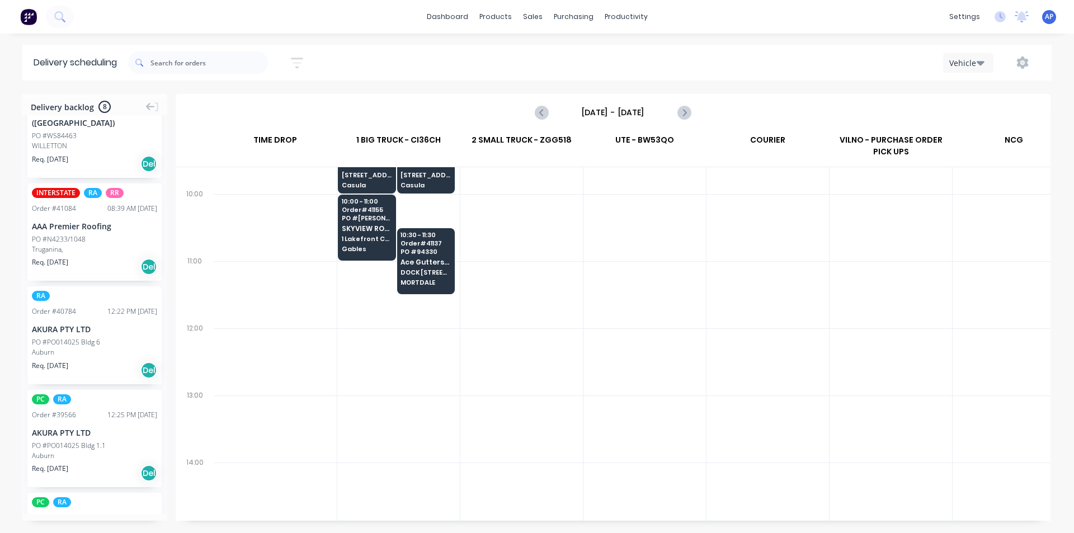
scroll to position [168, 0]
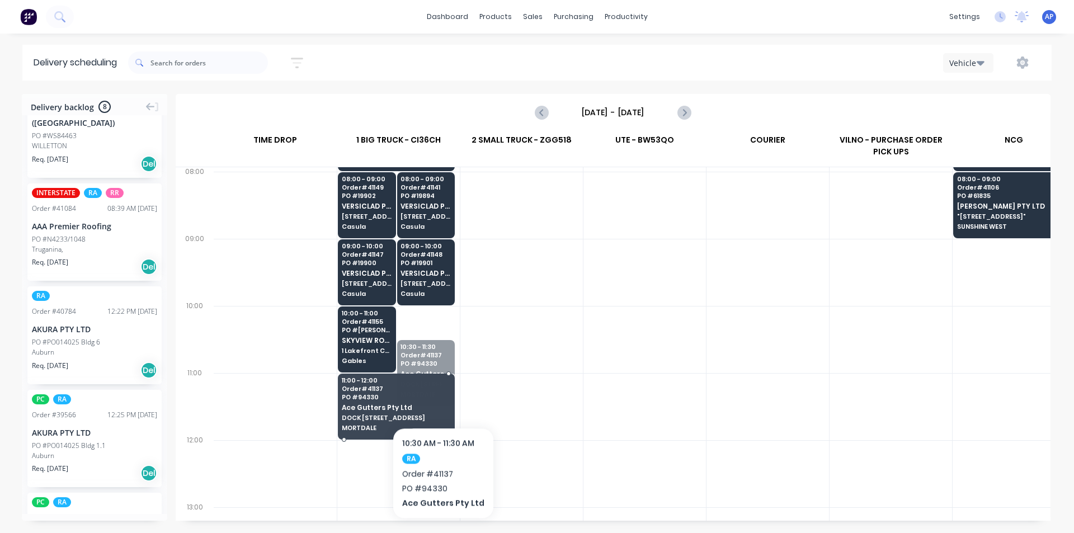
drag, startPoint x: 442, startPoint y: 370, endPoint x: 439, endPoint y: 393, distance: 23.0
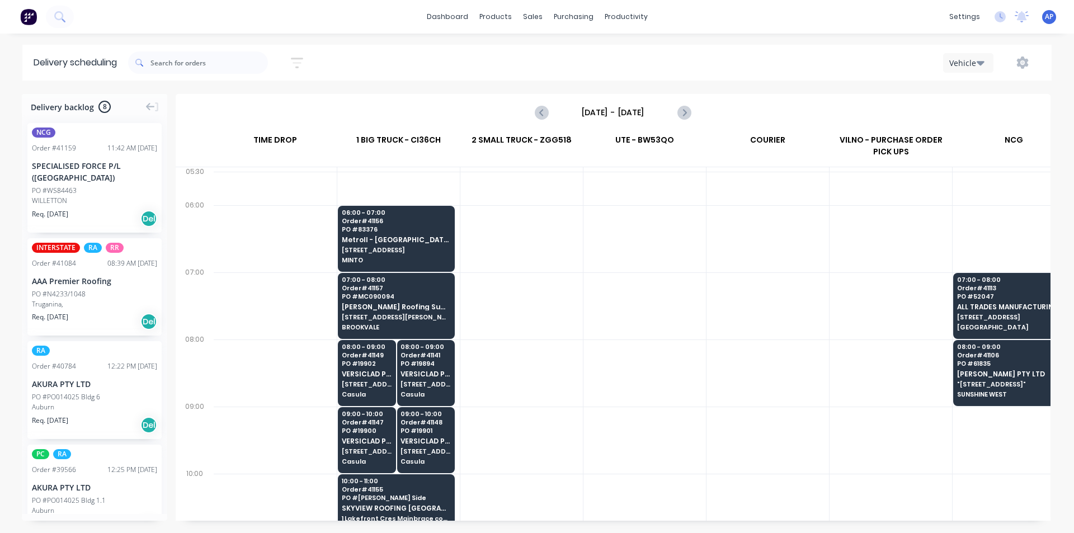
scroll to position [0, 0]
click at [547, 112] on icon "Previous page" at bounding box center [541, 112] width 13 height 13
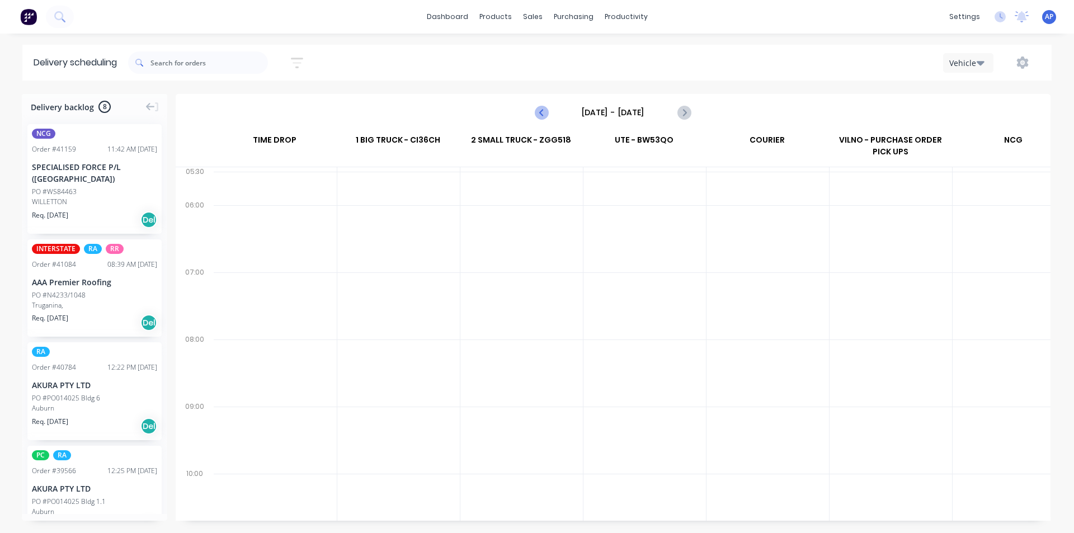
scroll to position [0, 1]
click at [546, 112] on icon "Previous page" at bounding box center [541, 112] width 13 height 13
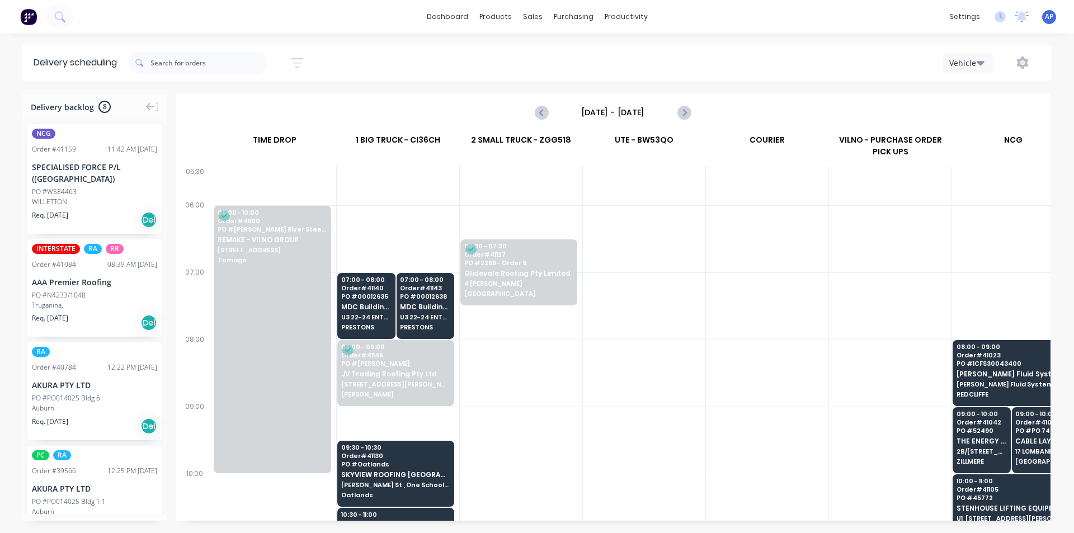
click at [873, 425] on div at bounding box center [890, 439] width 122 height 67
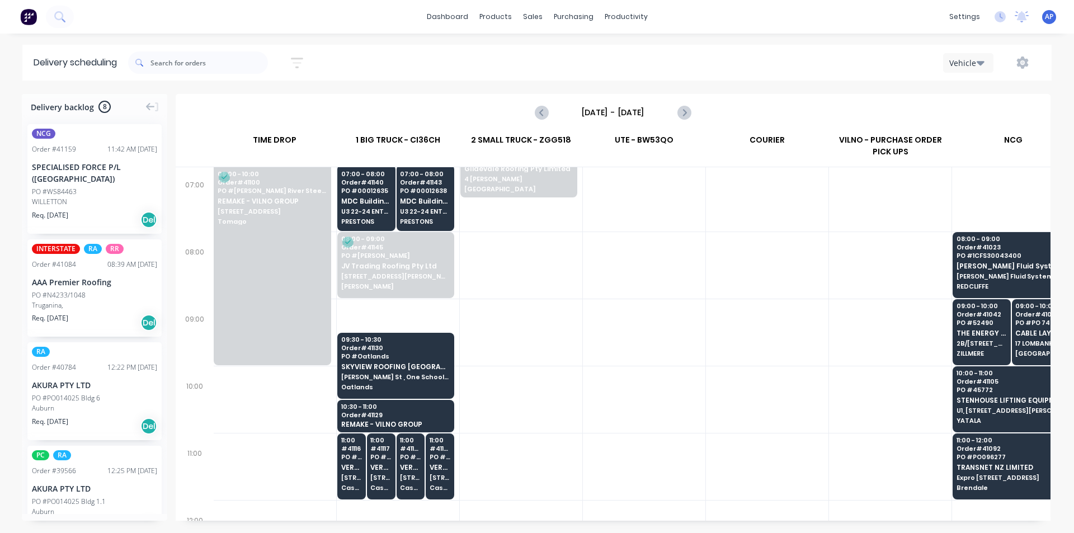
scroll to position [112, 1]
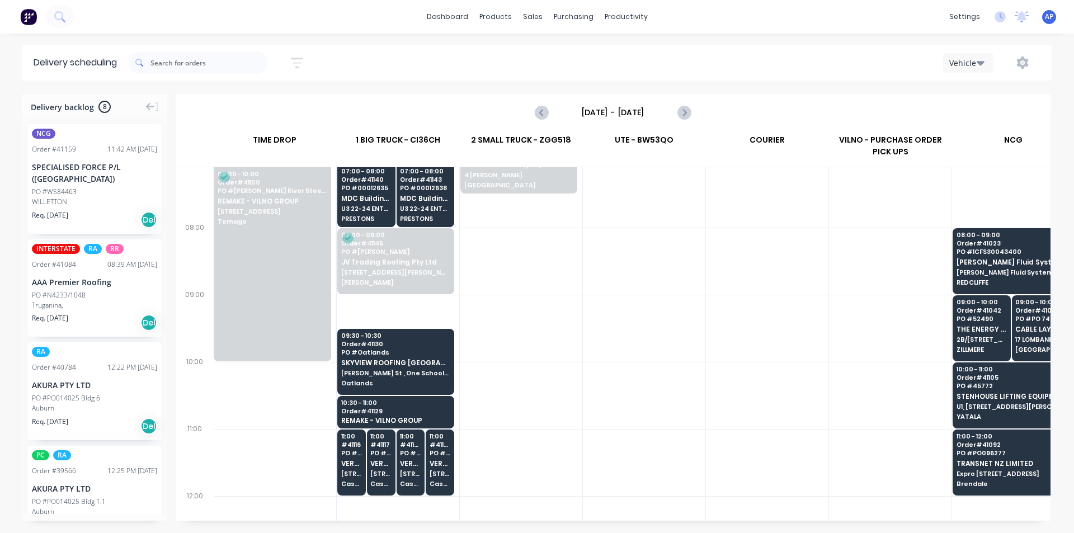
click at [783, 416] on div at bounding box center [767, 395] width 122 height 67
click at [708, 447] on div at bounding box center [767, 462] width 122 height 67
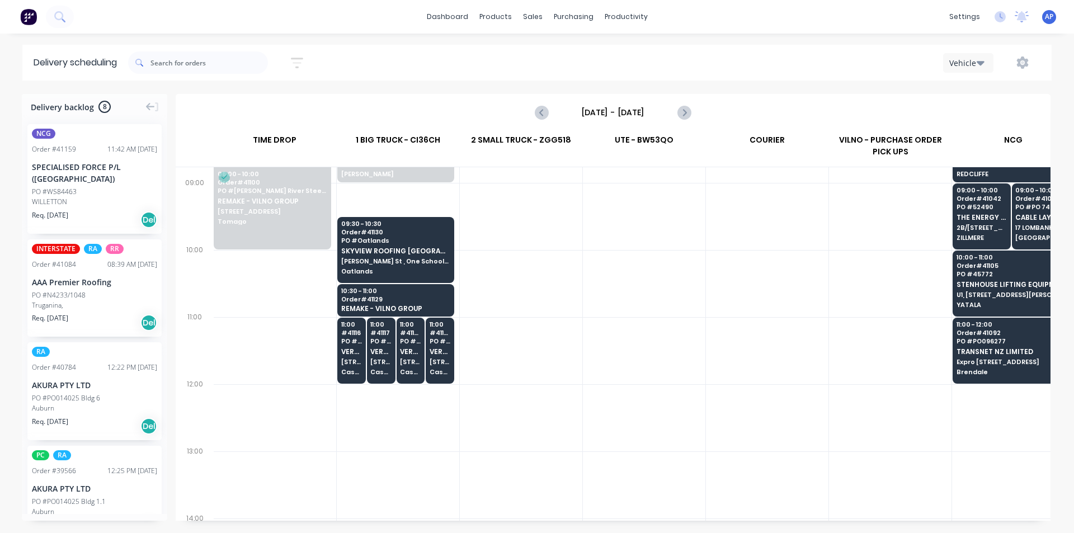
scroll to position [0, 1]
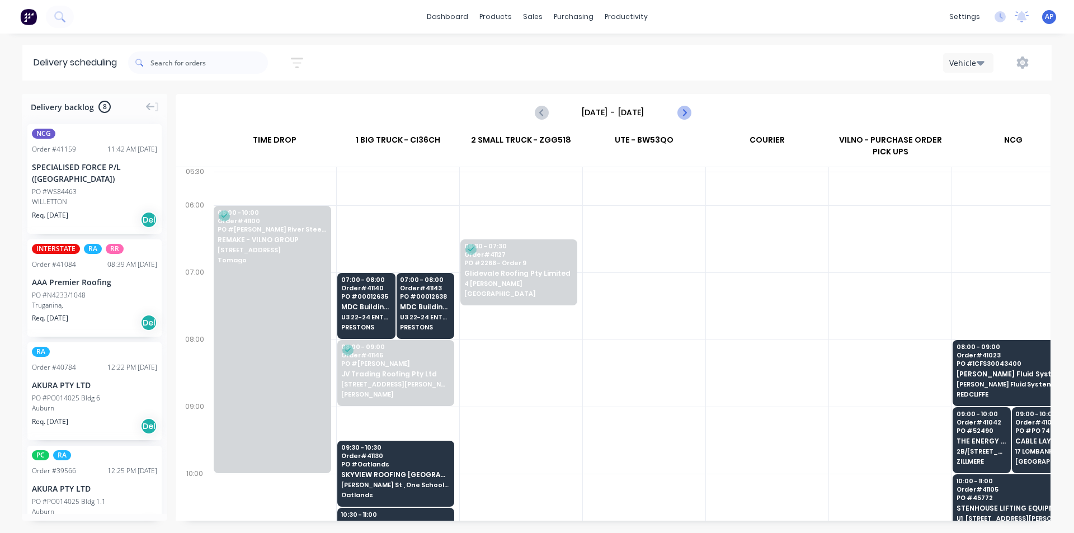
click at [688, 111] on icon "Next page" at bounding box center [683, 112] width 13 height 13
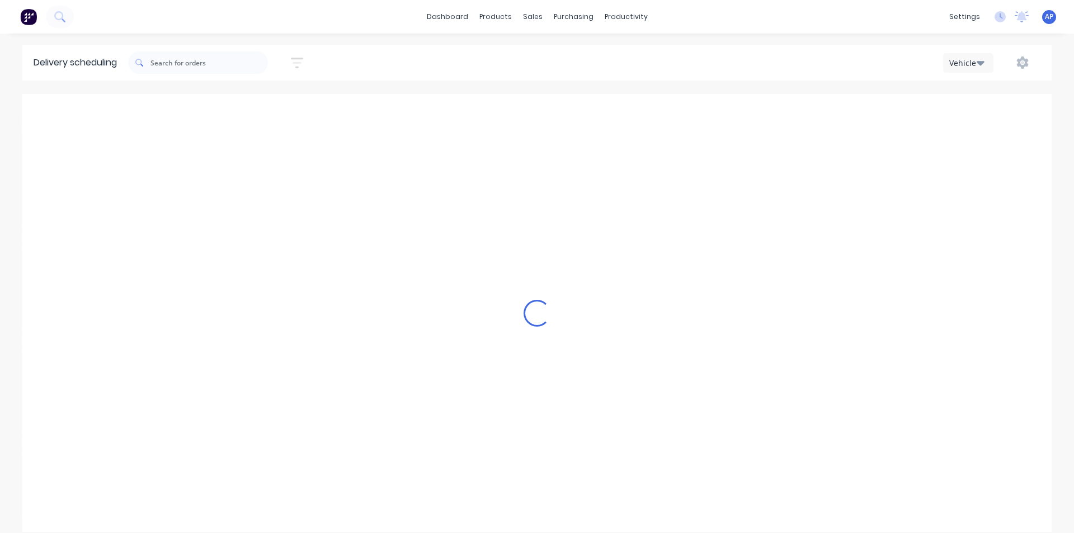
drag, startPoint x: 688, startPoint y: 111, endPoint x: 685, endPoint y: 117, distance: 7.3
click at [685, 117] on icon "Next page" at bounding box center [683, 112] width 13 height 13
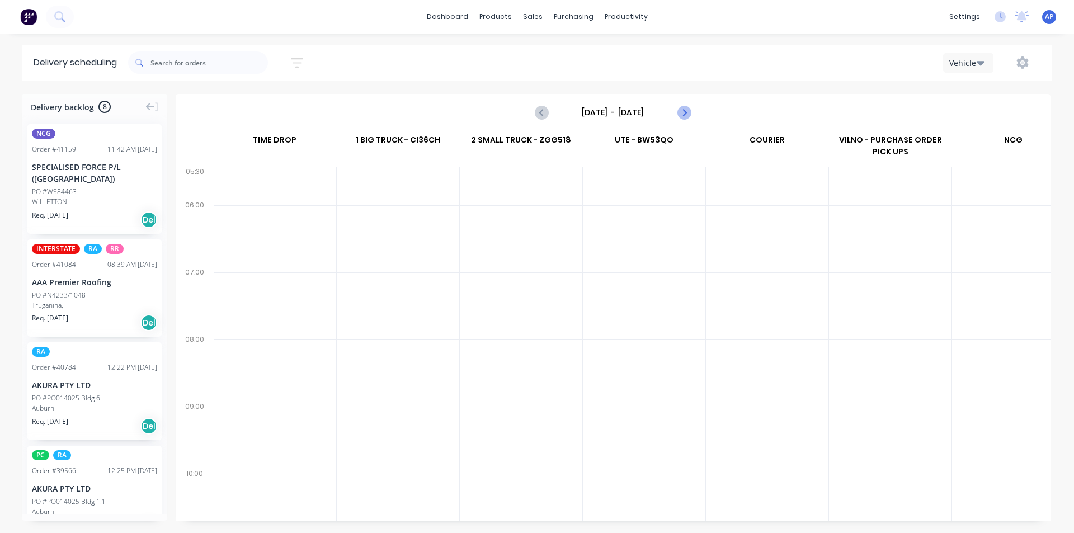
click at [680, 116] on icon "Next page" at bounding box center [683, 112] width 13 height 13
type input "[DATE] - [DATE]"
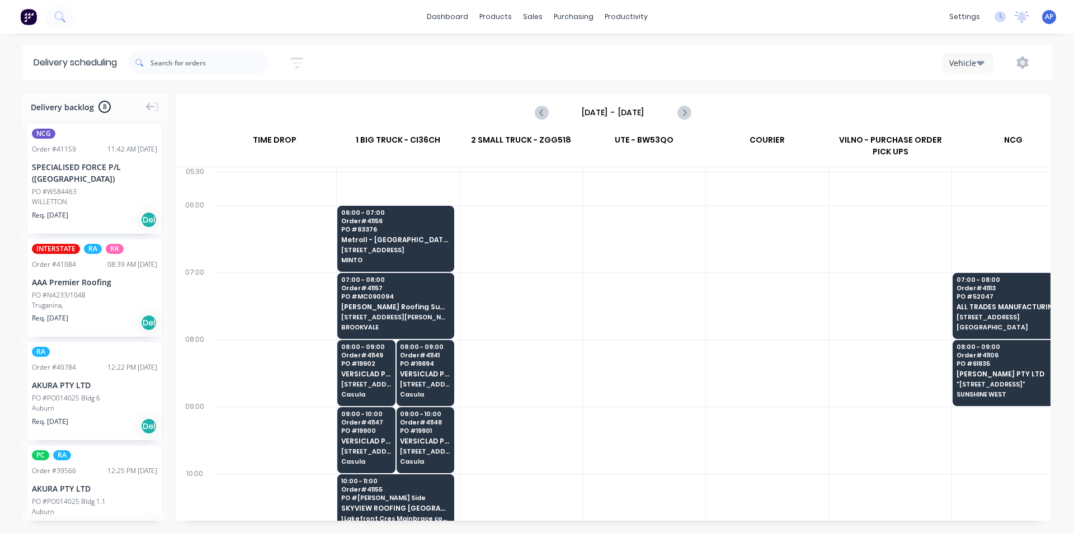
click at [784, 306] on div at bounding box center [767, 305] width 122 height 67
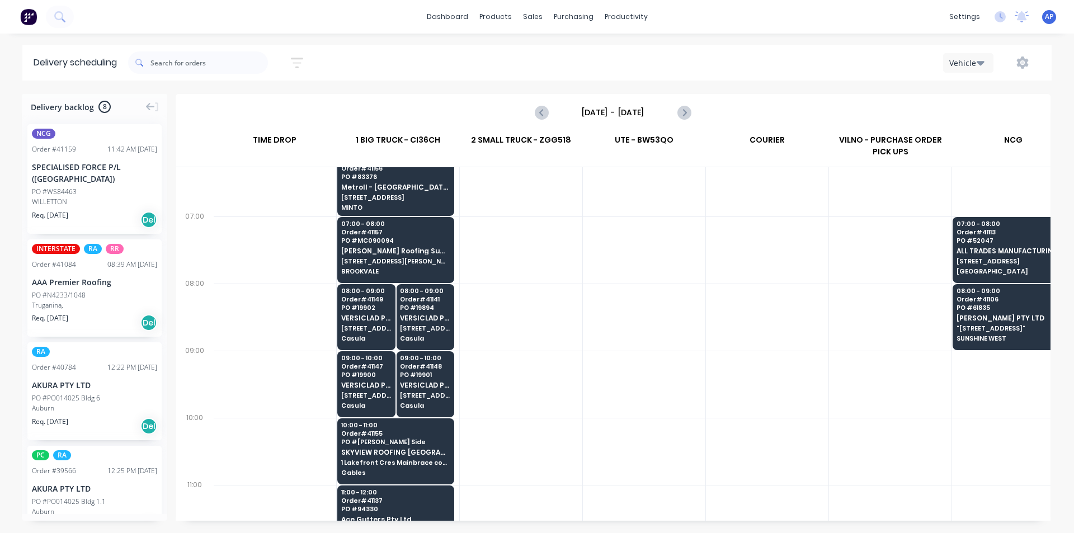
click at [747, 452] on div at bounding box center [767, 451] width 122 height 67
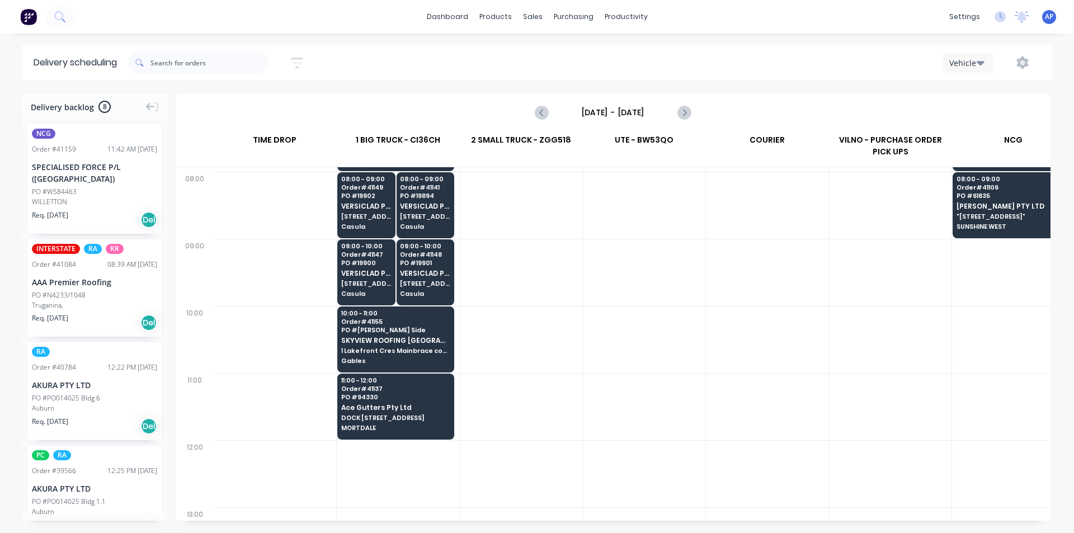
scroll to position [112, 1]
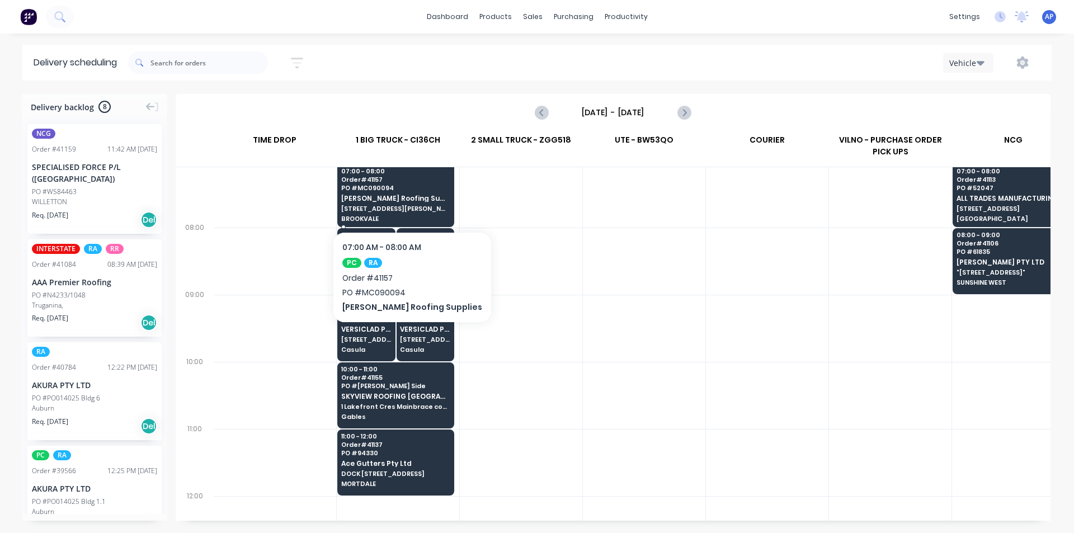
click at [441, 197] on span "[PERSON_NAME] Roofing Supplies" at bounding box center [395, 198] width 108 height 7
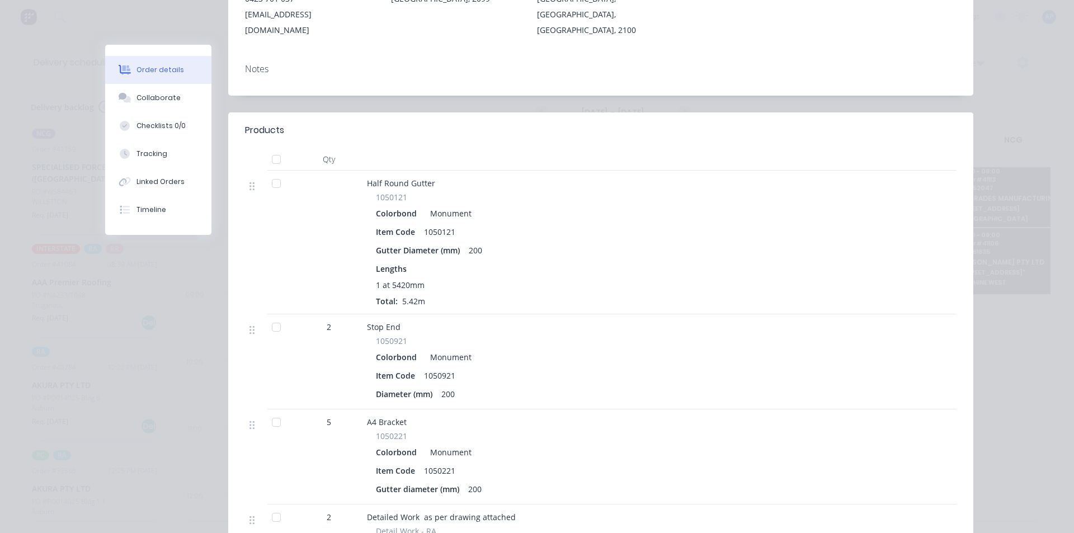
scroll to position [0, 0]
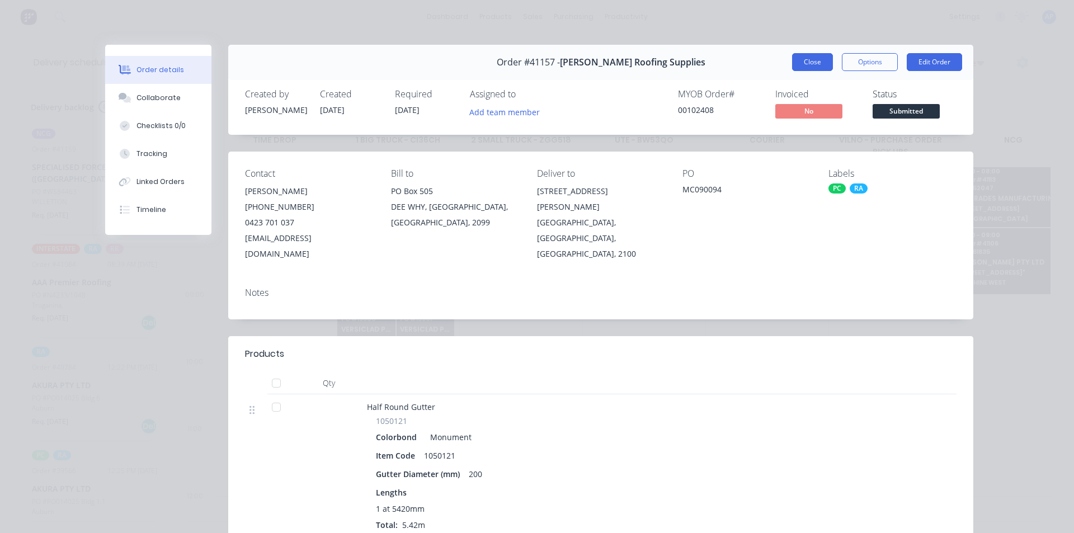
click at [812, 69] on button "Close" at bounding box center [812, 62] width 41 height 18
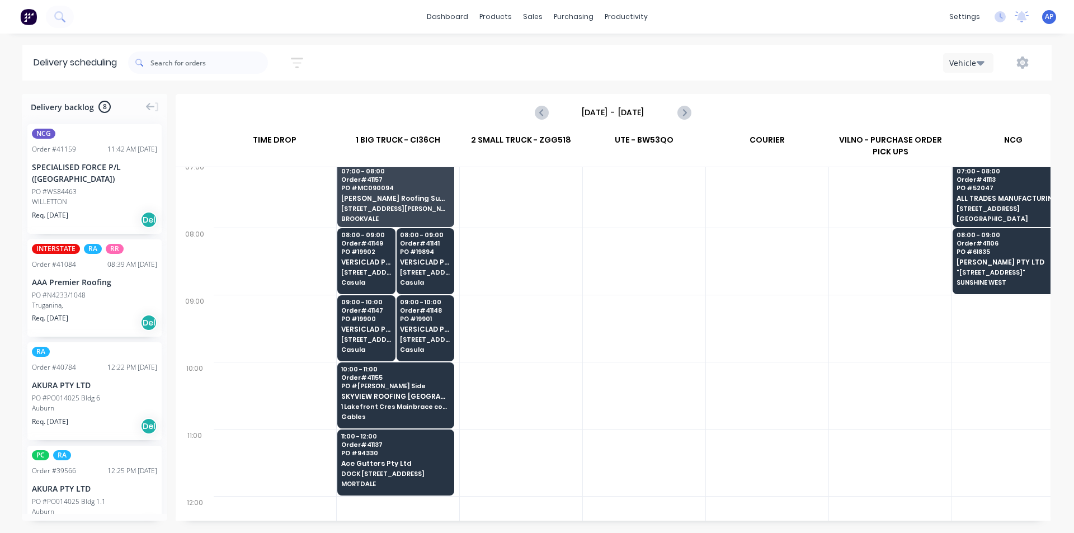
scroll to position [105, 1]
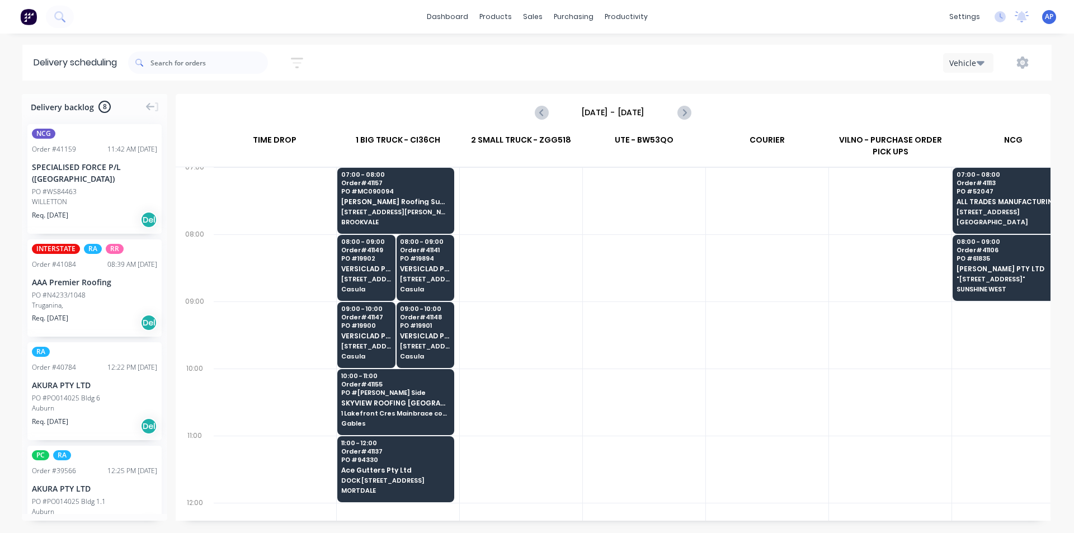
click at [691, 323] on div at bounding box center [644, 334] width 122 height 67
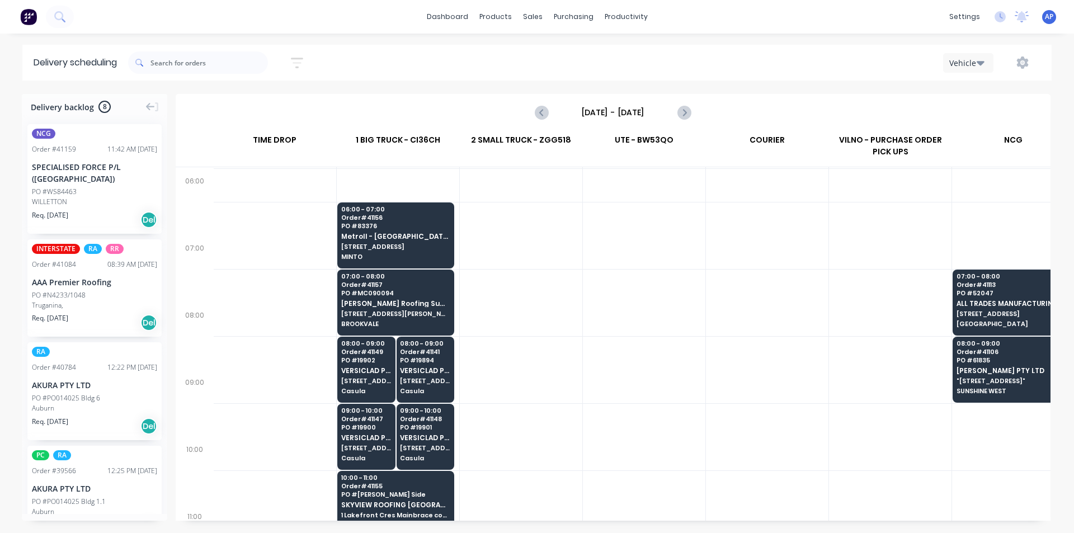
scroll to position [0, 1]
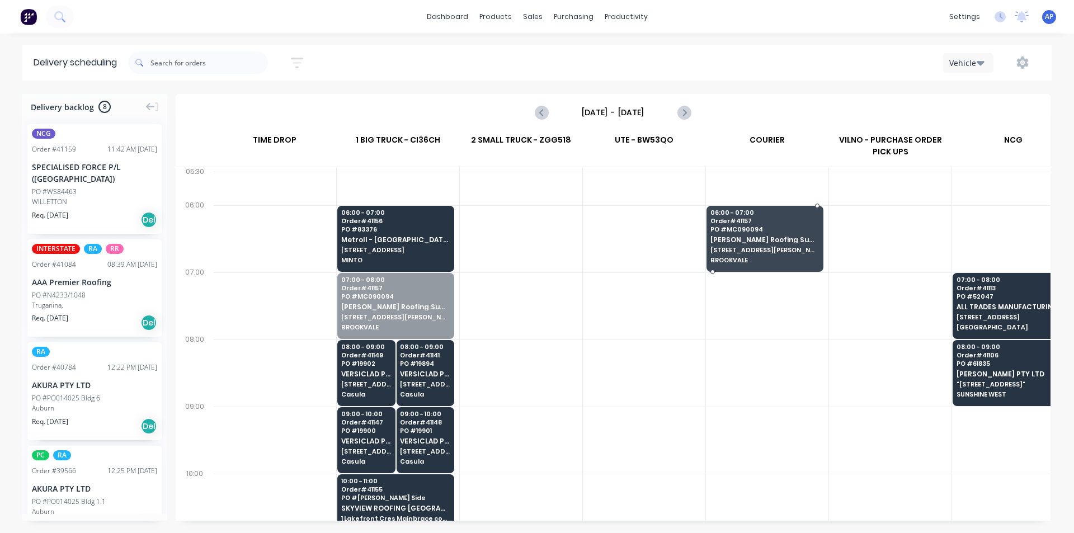
drag, startPoint x: 375, startPoint y: 322, endPoint x: 768, endPoint y: 249, distance: 400.4
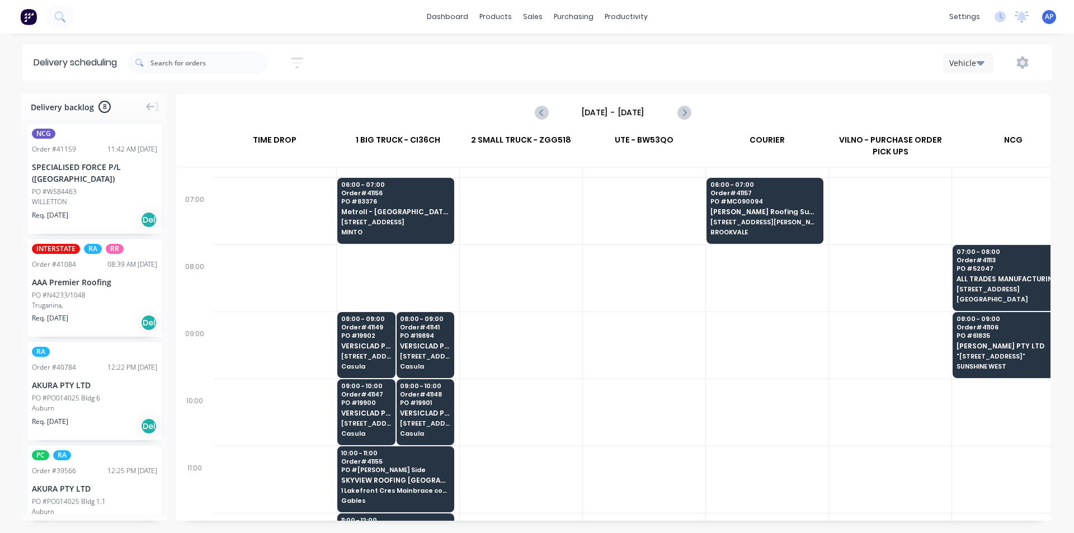
scroll to position [112, 1]
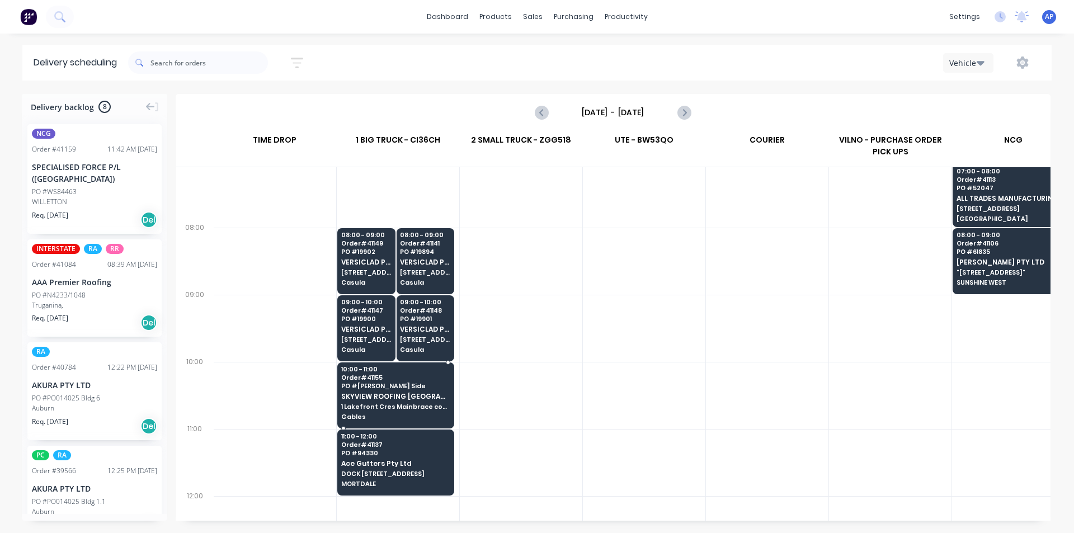
click at [375, 378] on span "Order # 41155" at bounding box center [395, 377] width 108 height 7
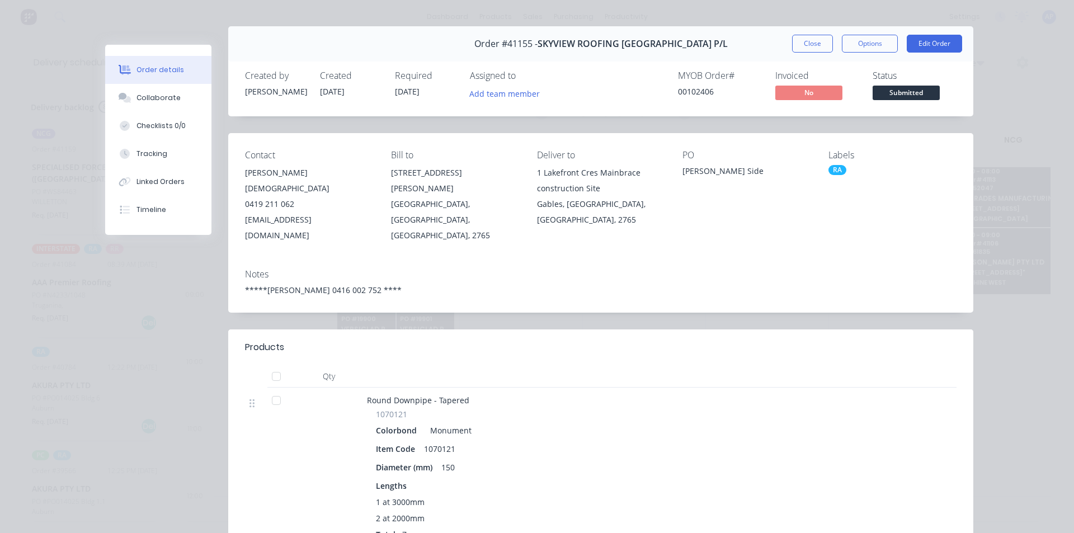
scroll to position [0, 0]
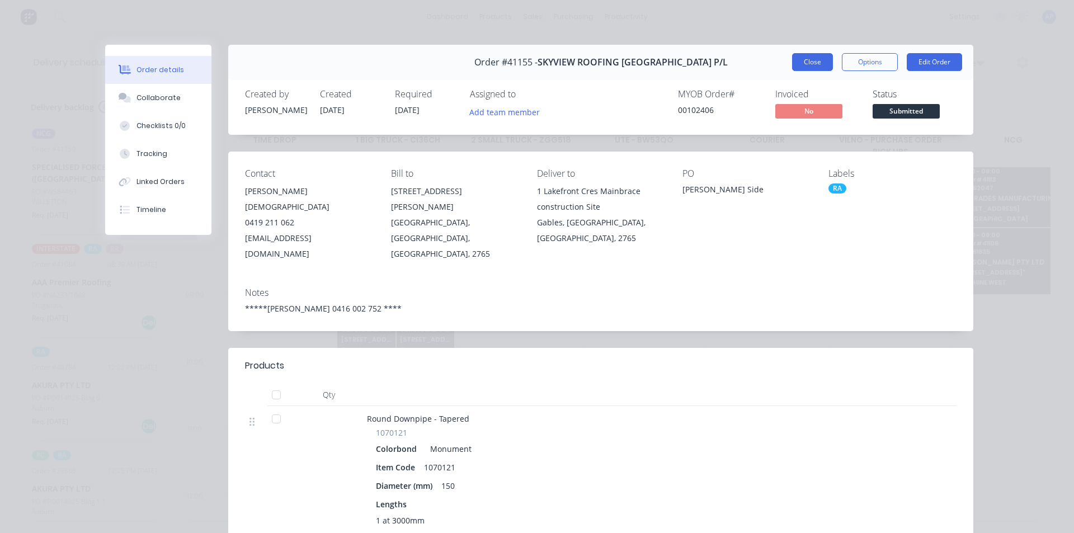
click at [807, 56] on button "Close" at bounding box center [812, 62] width 41 height 18
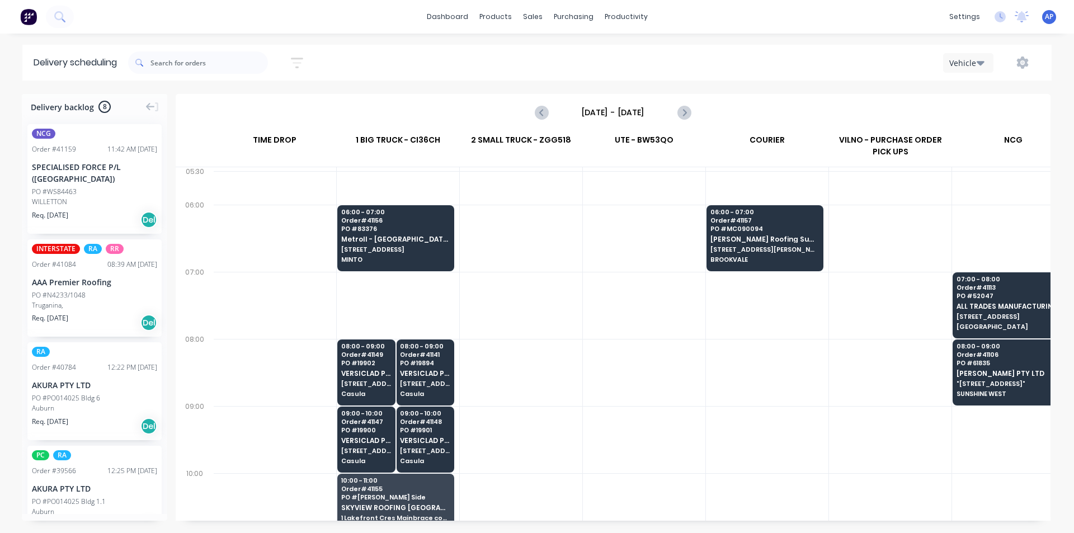
scroll to position [0, 1]
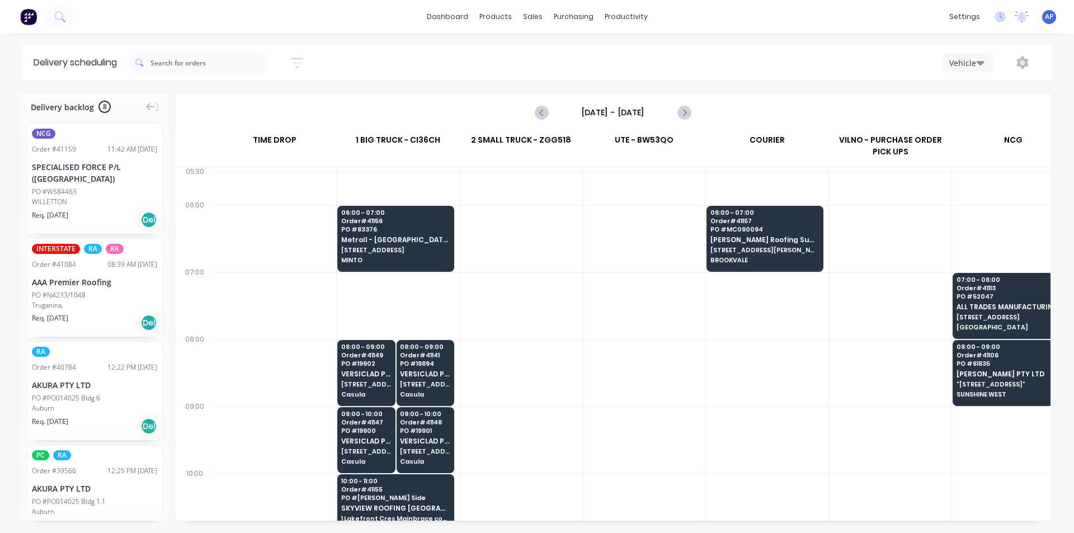
click at [314, 472] on div at bounding box center [274, 439] width 123 height 67
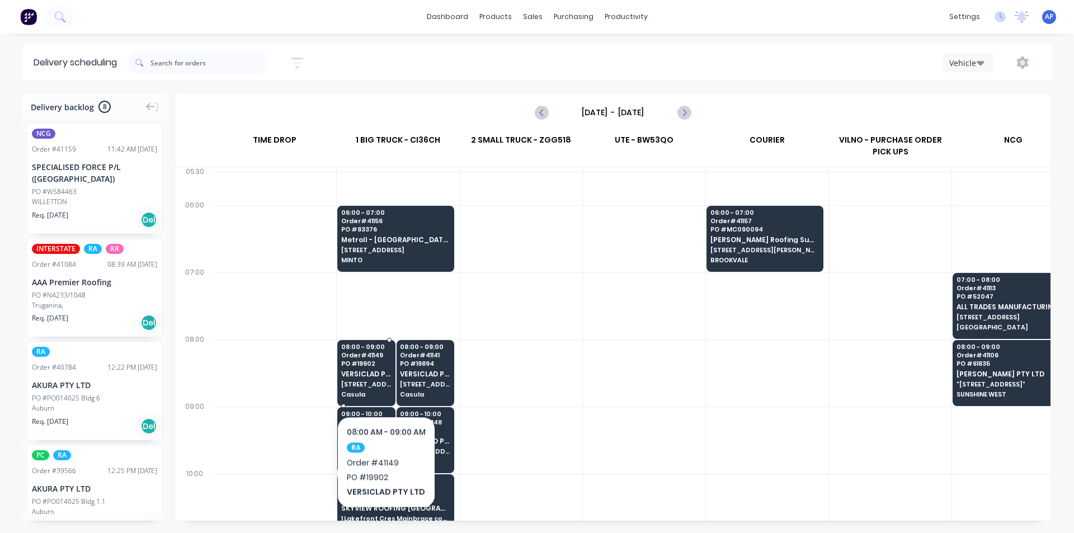
click at [386, 382] on span "[STREET_ADDRESS]" at bounding box center [366, 384] width 50 height 7
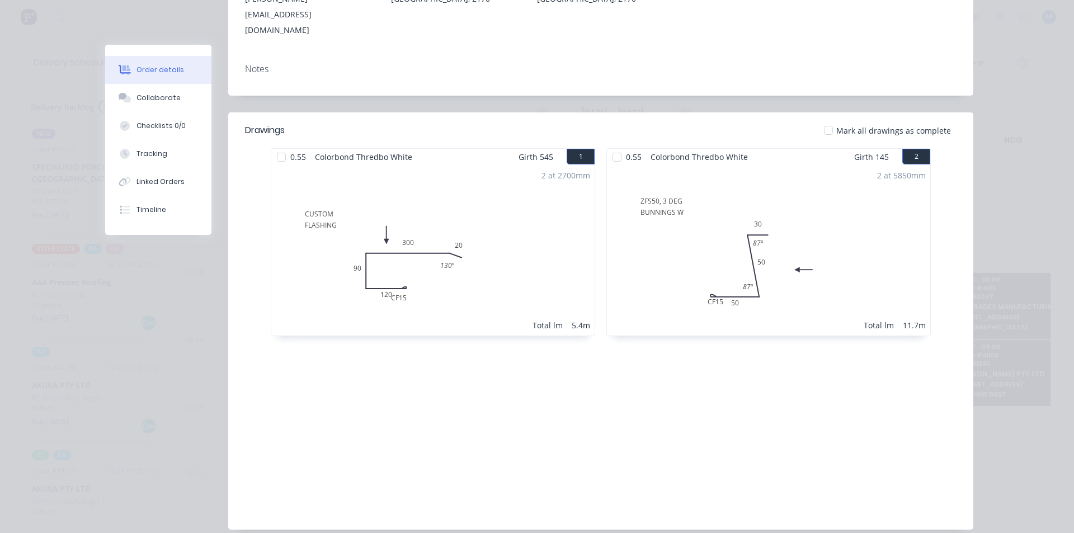
scroll to position [0, 0]
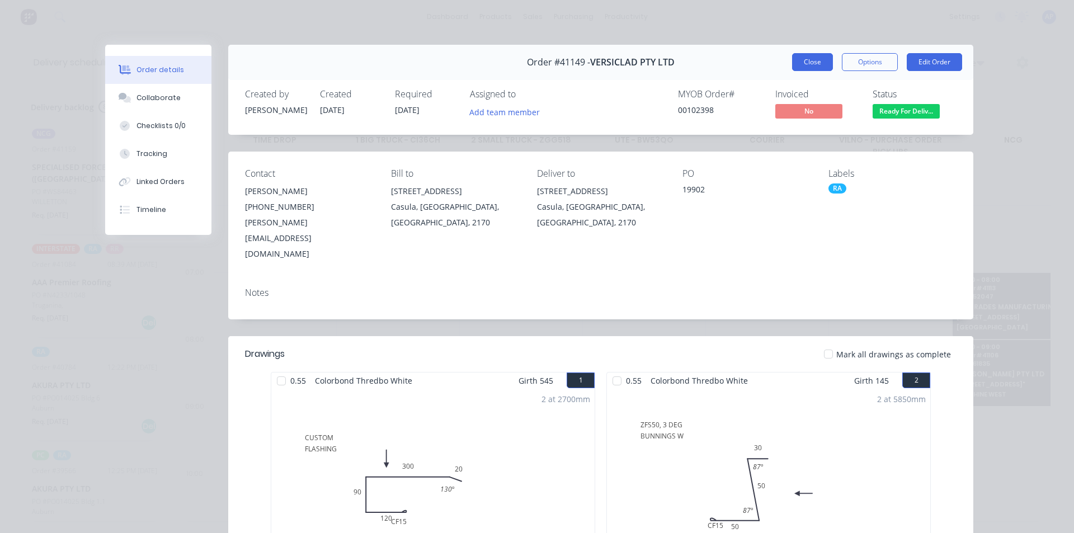
click at [806, 61] on button "Close" at bounding box center [812, 62] width 41 height 18
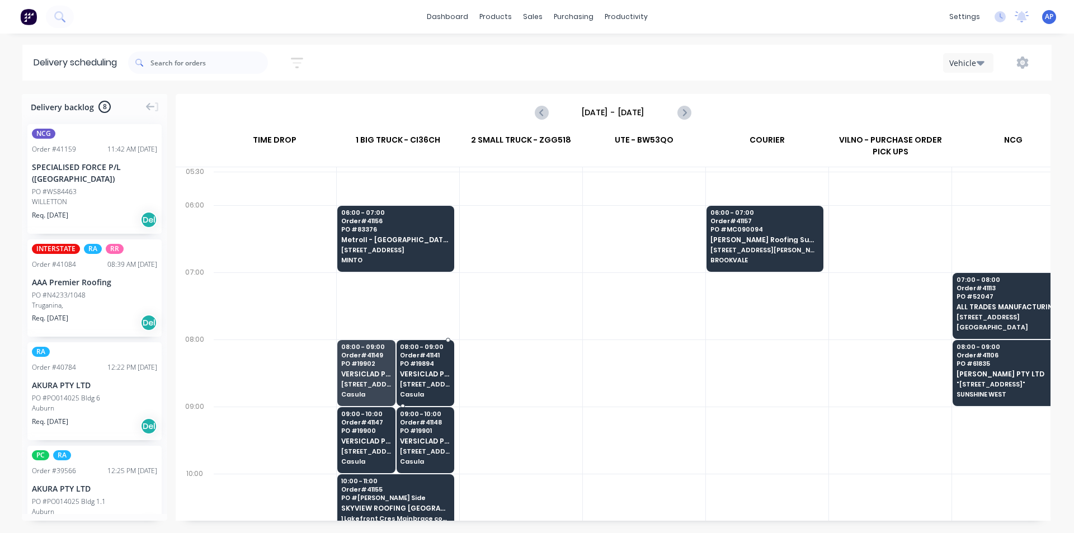
click at [421, 367] on div "08:00 - 09:00 Order # 41141 PO # 19894 VERSICLAD PTY LTD [STREET_ADDRESS]" at bounding box center [425, 371] width 57 height 63
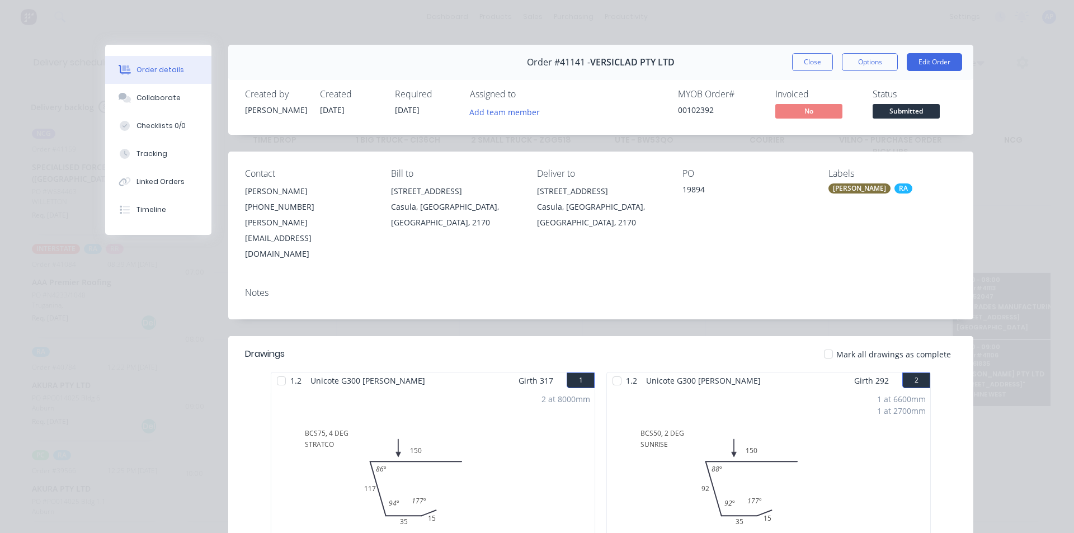
click at [795, 50] on div "Order #41141 - VERSICLAD PTY LTD Close Options Edit Order" at bounding box center [600, 62] width 745 height 35
drag, startPoint x: 795, startPoint y: 63, endPoint x: 784, endPoint y: 69, distance: 12.3
click at [795, 63] on button "Close" at bounding box center [812, 62] width 41 height 18
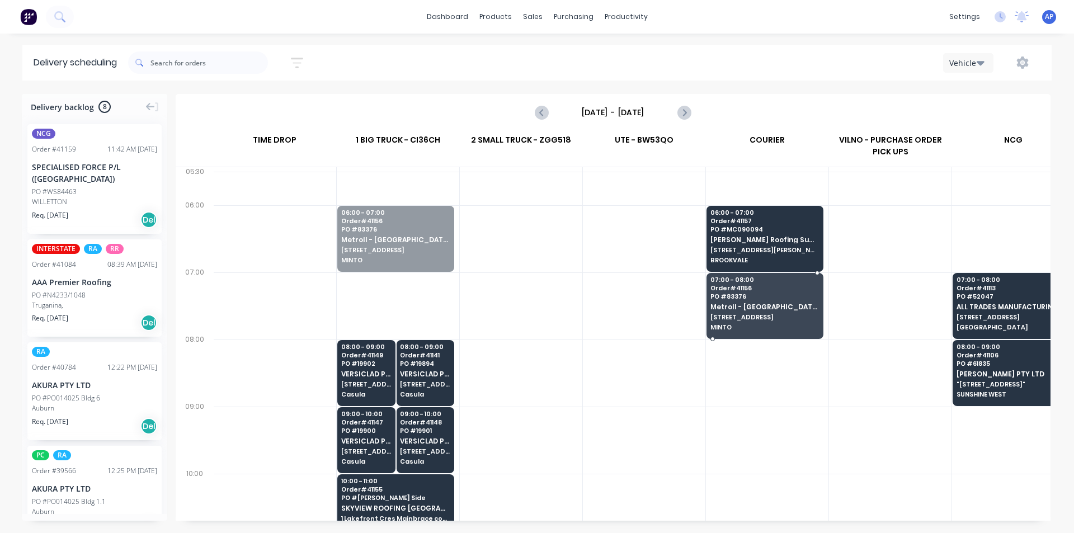
drag, startPoint x: 392, startPoint y: 238, endPoint x: 815, endPoint y: 311, distance: 429.5
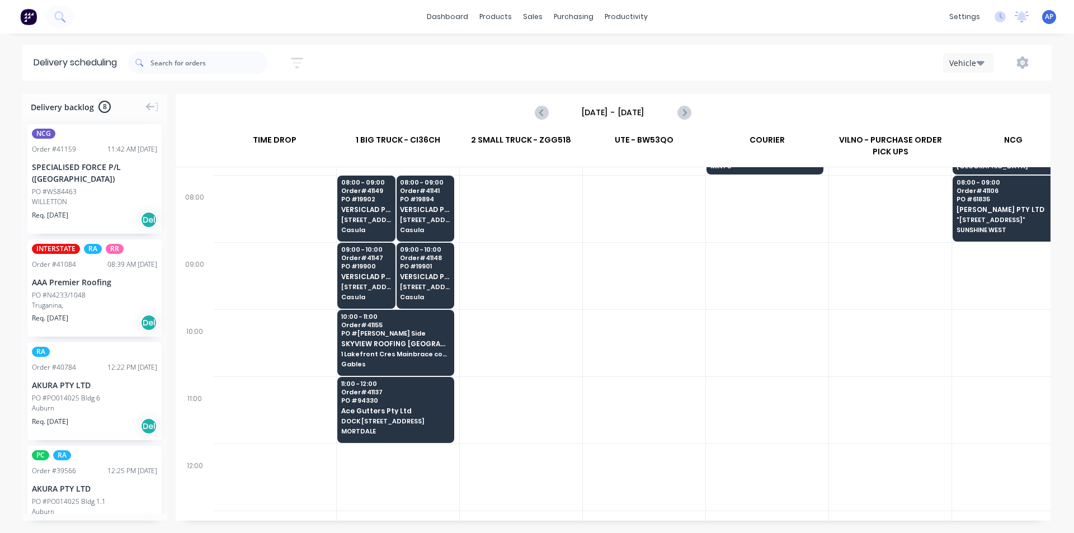
scroll to position [168, 1]
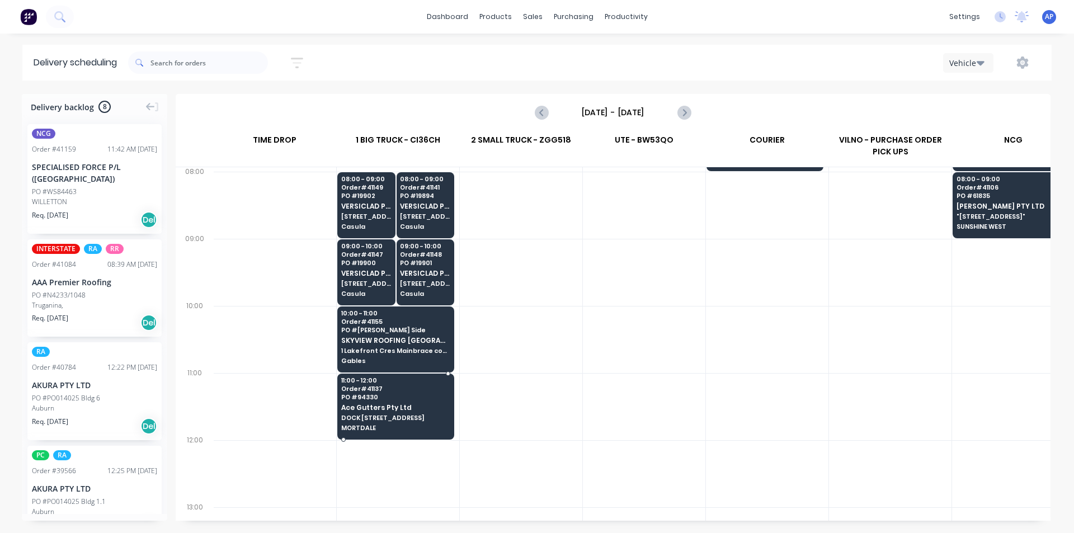
click at [346, 402] on div "11:00 - 12:00 Order # 41137 PO # 94330 Ace Gutters Pty Ltd DOCK [STREET_ADDRESS]" at bounding box center [396, 404] width 116 height 63
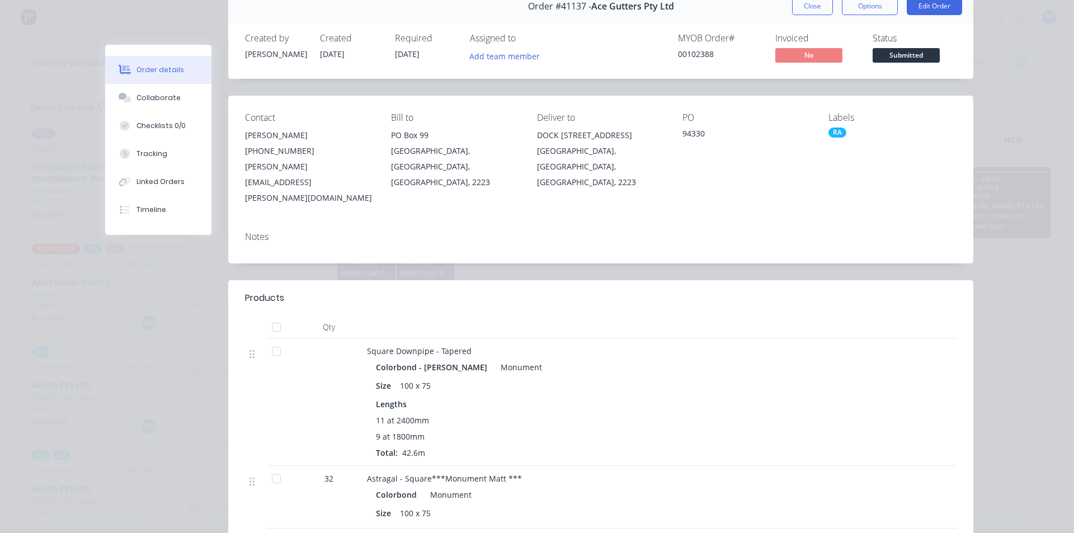
scroll to position [0, 0]
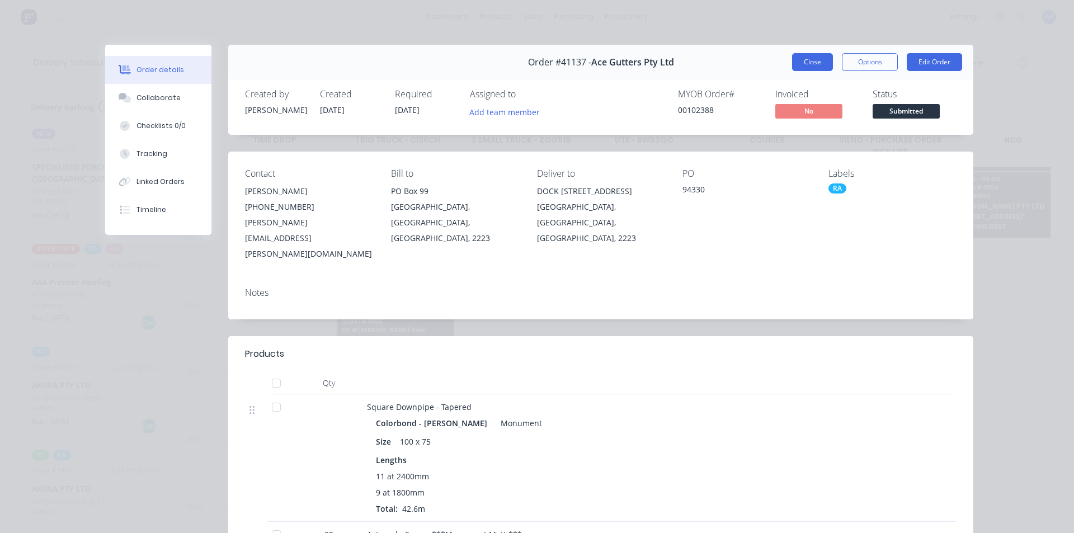
click at [803, 63] on button "Close" at bounding box center [812, 62] width 41 height 18
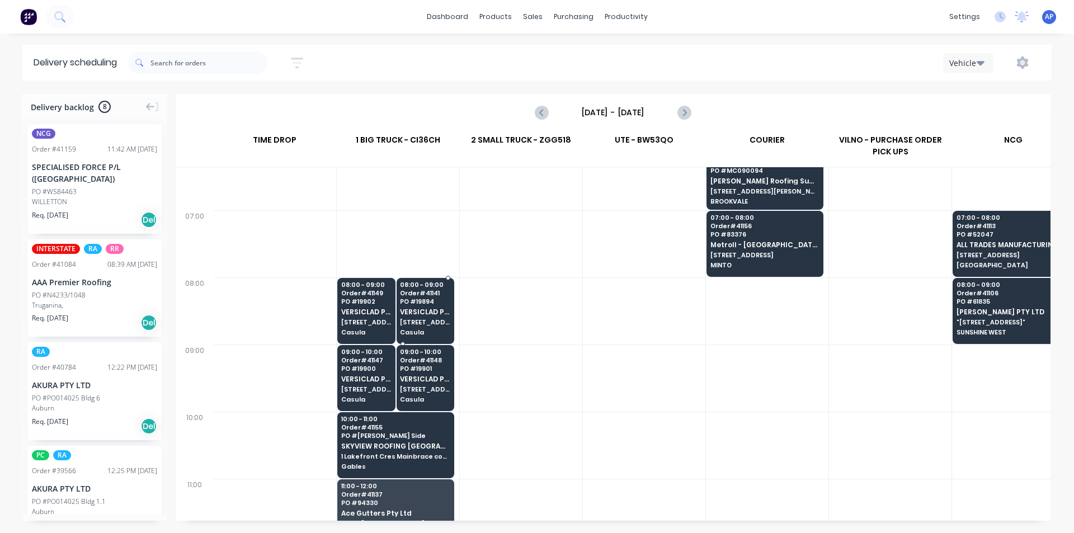
scroll to position [56, 1]
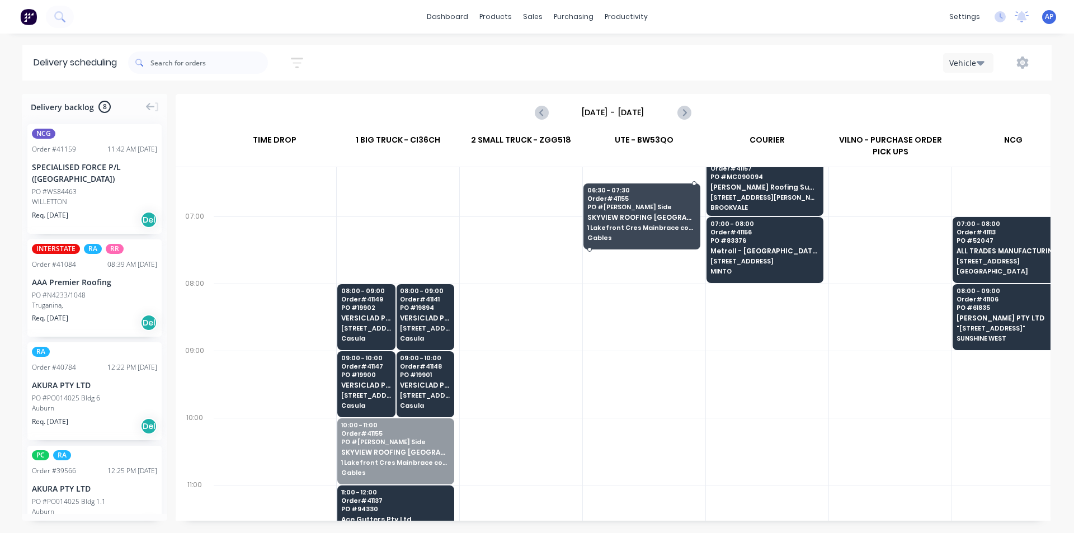
drag, startPoint x: 409, startPoint y: 462, endPoint x: 609, endPoint y: 228, distance: 308.1
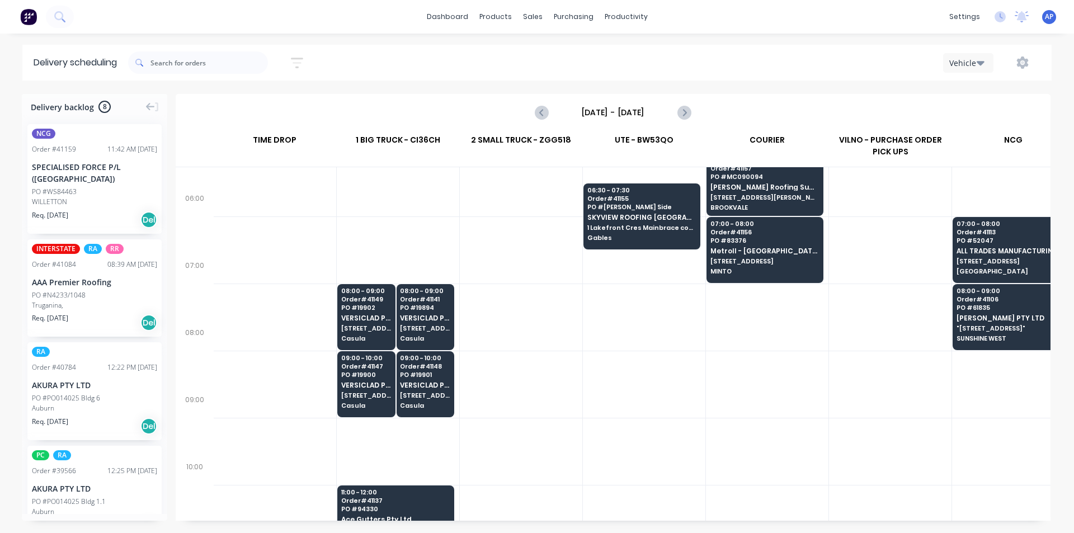
scroll to position [0, 1]
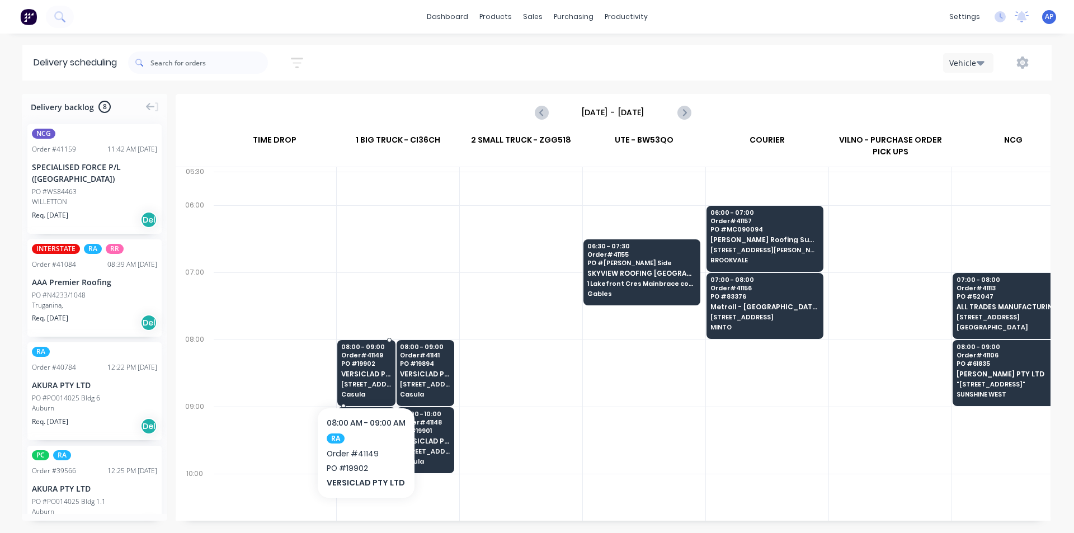
click at [368, 398] on div "08:00 - 09:00 Order # 41149 PO # 19902 VERSICLAD PTY LTD [STREET_ADDRESS]" at bounding box center [366, 371] width 57 height 63
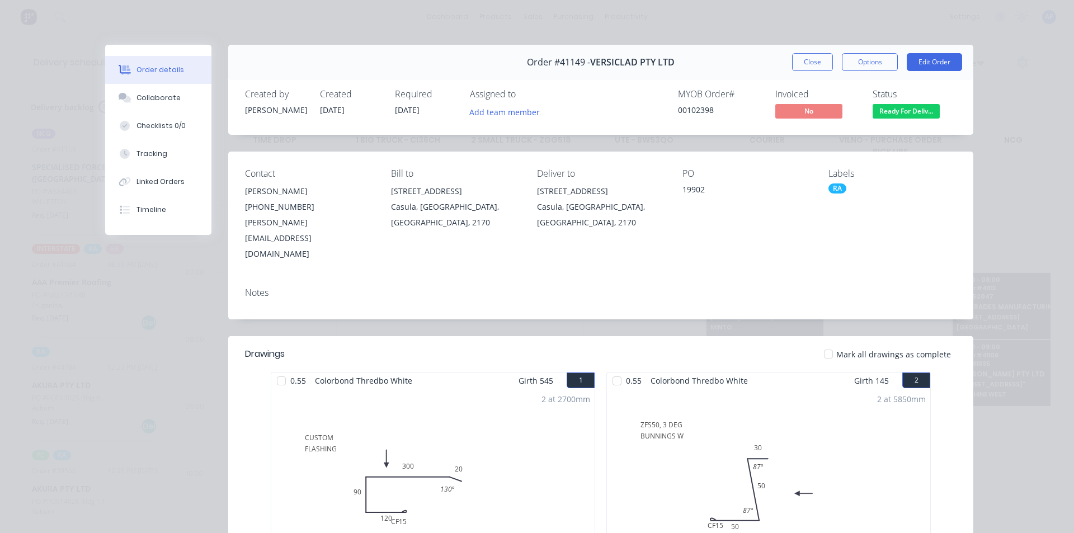
click at [829, 49] on div "Order #41149 - VERSICLAD PTY LTD Close Options Edit Order" at bounding box center [600, 62] width 745 height 35
click at [816, 58] on button "Close" at bounding box center [812, 62] width 41 height 18
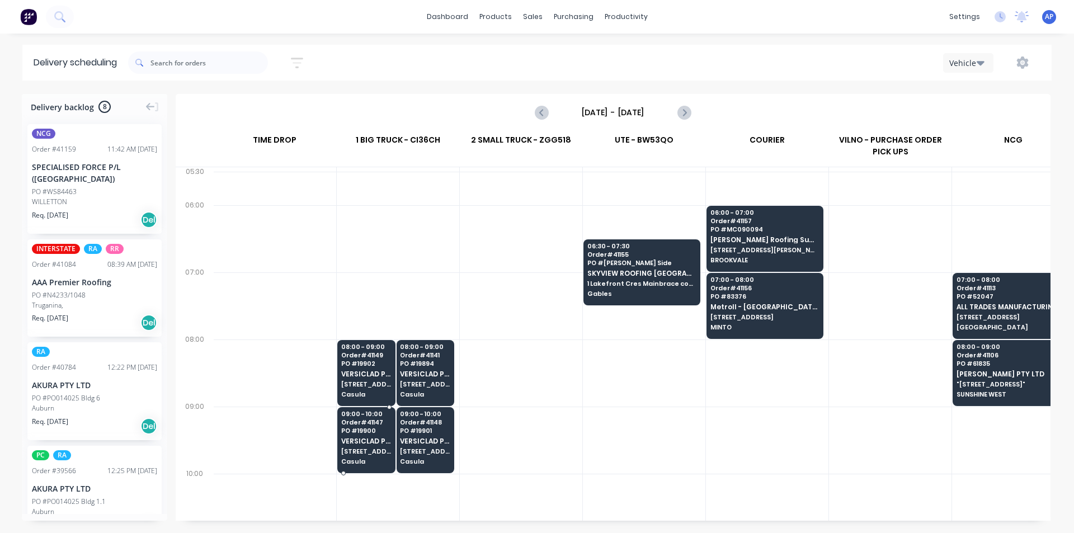
click at [342, 438] on span "VERSICLAD PTY LTD" at bounding box center [366, 440] width 50 height 7
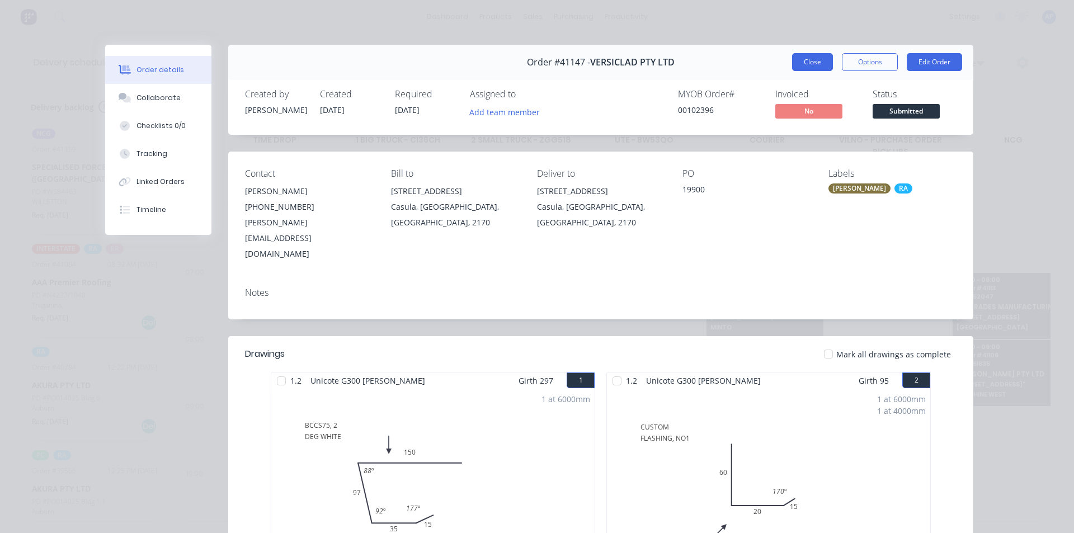
click at [815, 59] on button "Close" at bounding box center [812, 62] width 41 height 18
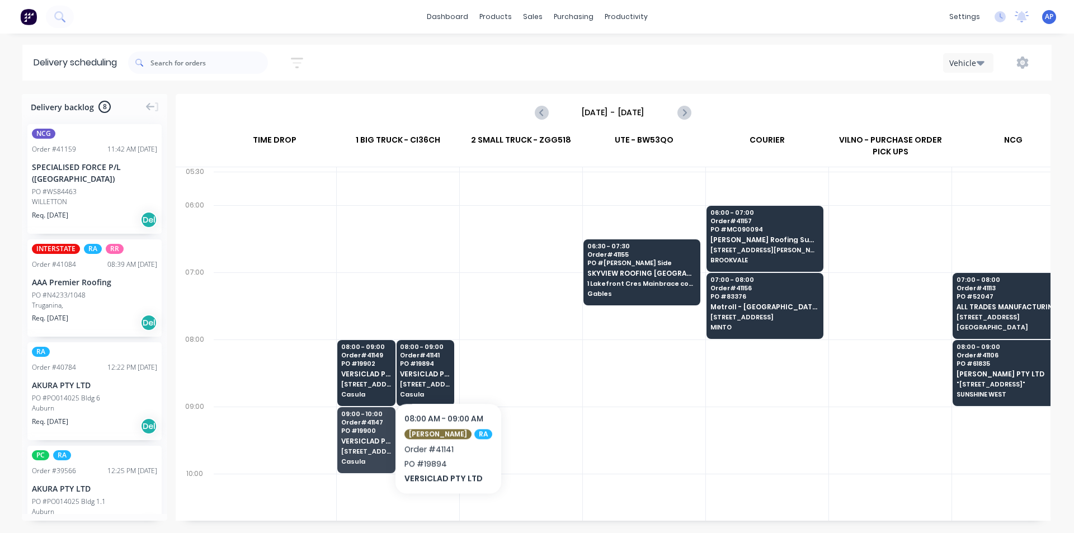
click at [593, 388] on div at bounding box center [644, 372] width 122 height 67
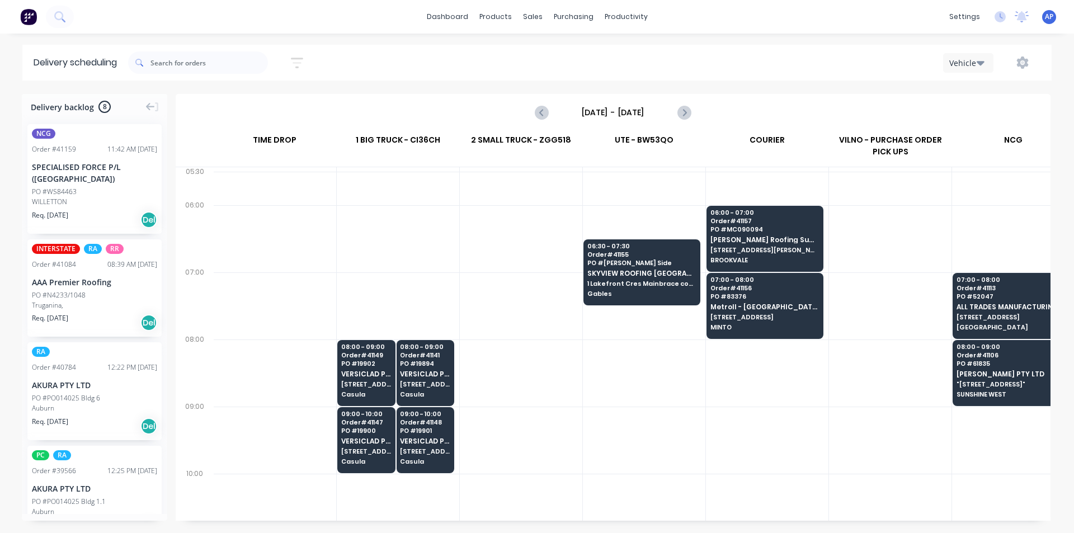
click at [727, 408] on div at bounding box center [767, 439] width 122 height 67
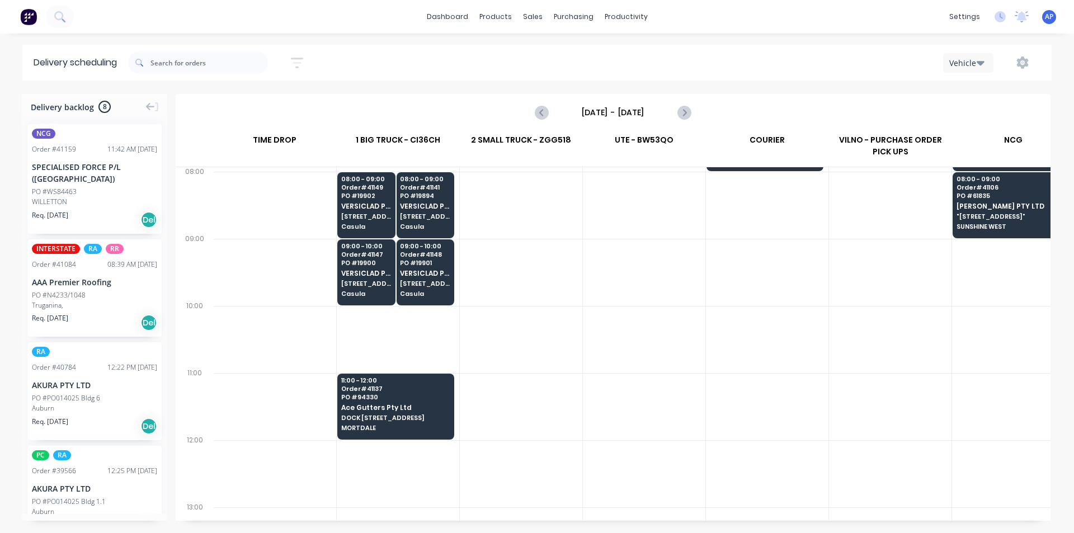
scroll to position [112, 1]
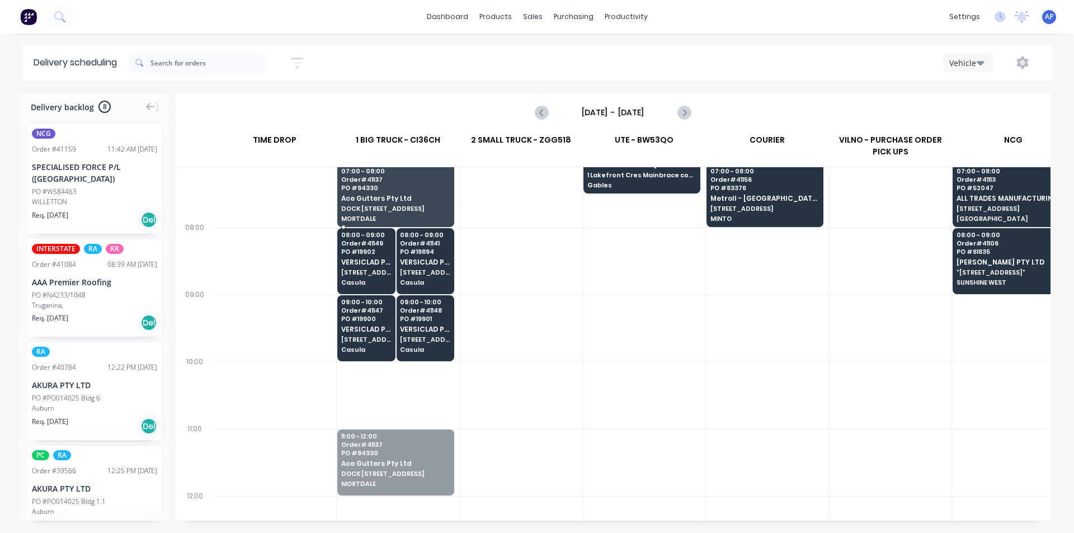
drag, startPoint x: 442, startPoint y: 470, endPoint x: 416, endPoint y: 205, distance: 266.3
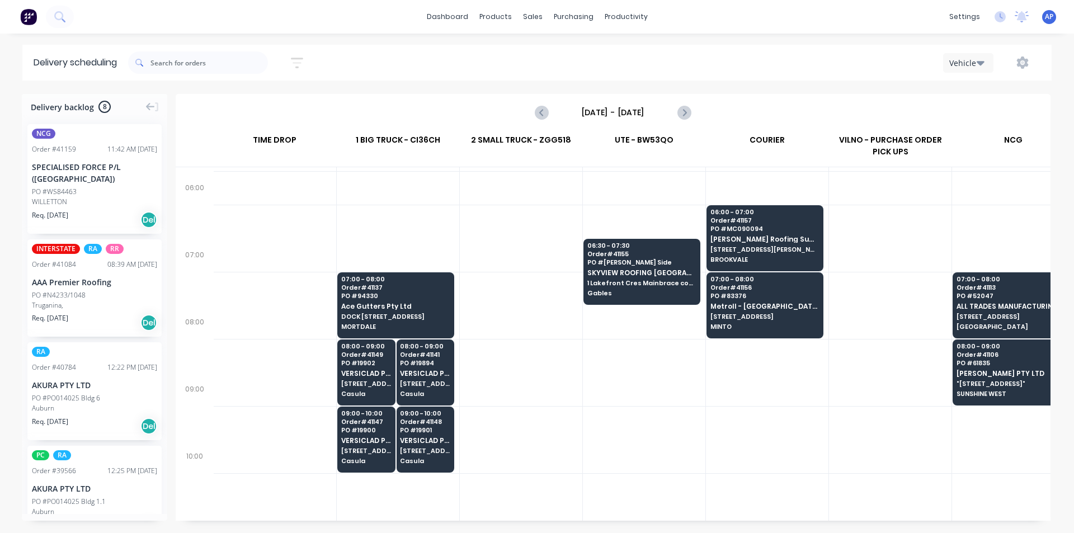
scroll to position [0, 1]
click at [727, 438] on div at bounding box center [767, 439] width 122 height 67
click at [527, 363] on div at bounding box center [521, 372] width 122 height 67
